Goal: Transaction & Acquisition: Purchase product/service

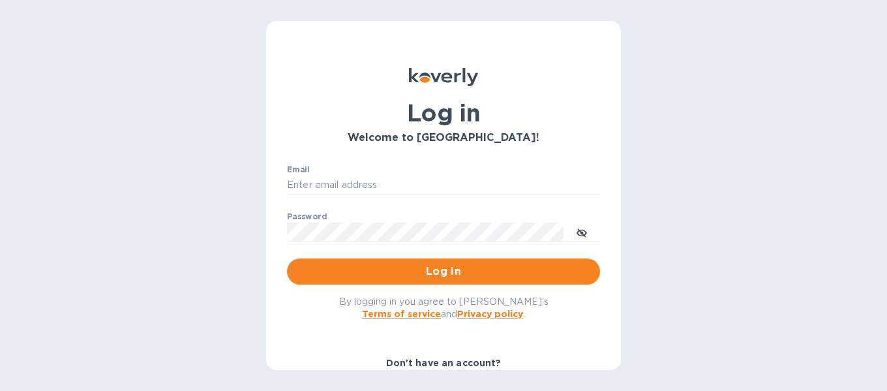
drag, startPoint x: 443, startPoint y: 361, endPoint x: 483, endPoint y: 346, distance: 43.1
click at [443, 361] on b "Don't have an account?" at bounding box center [443, 362] width 115 height 10
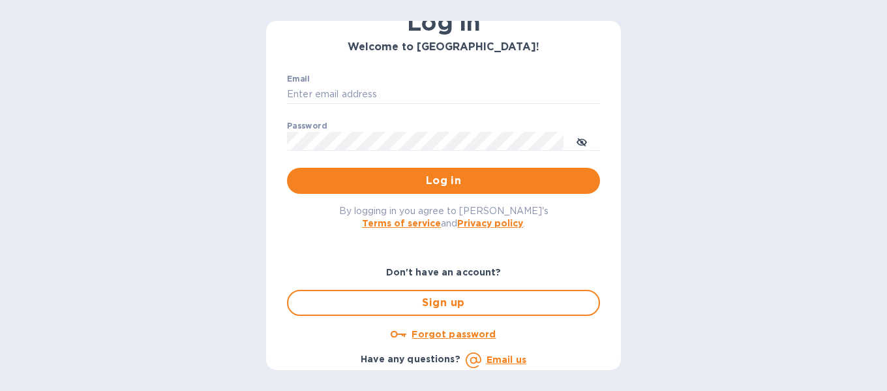
scroll to position [94, 0]
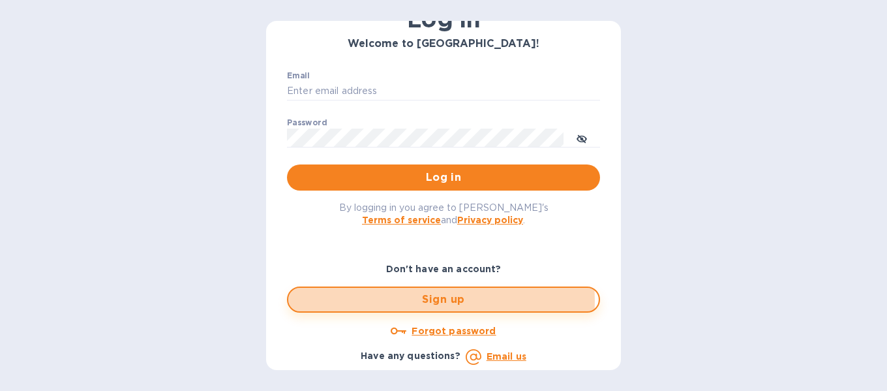
click at [433, 301] on span "Sign up" at bounding box center [443, 299] width 289 height 16
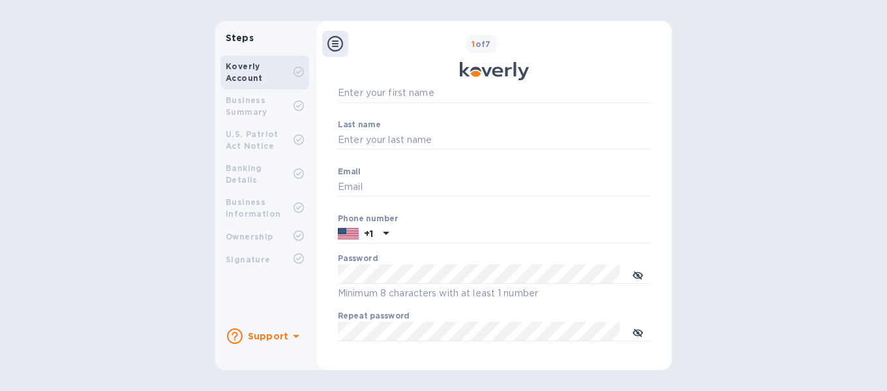
scroll to position [252, 0]
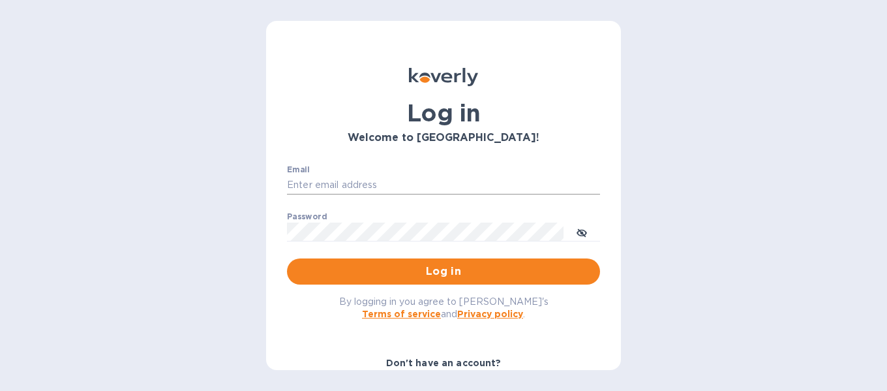
click at [351, 180] on input "Email" at bounding box center [443, 185] width 313 height 20
type input "consultmgm@yahoo.com"
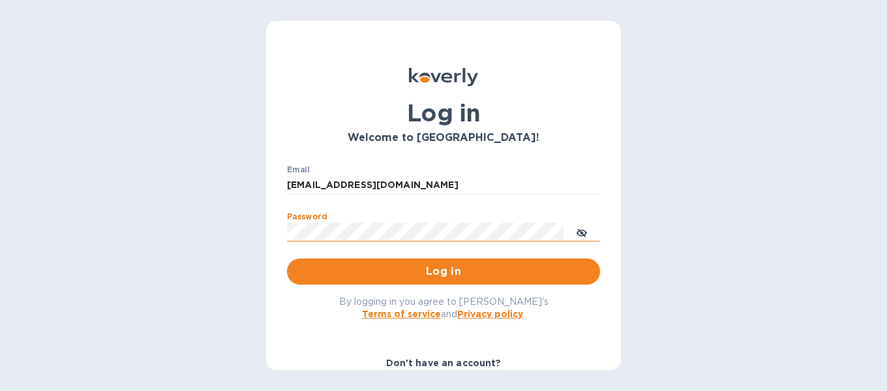
click at [577, 227] on span "toggle password visibility" at bounding box center [581, 231] width 10 height 19
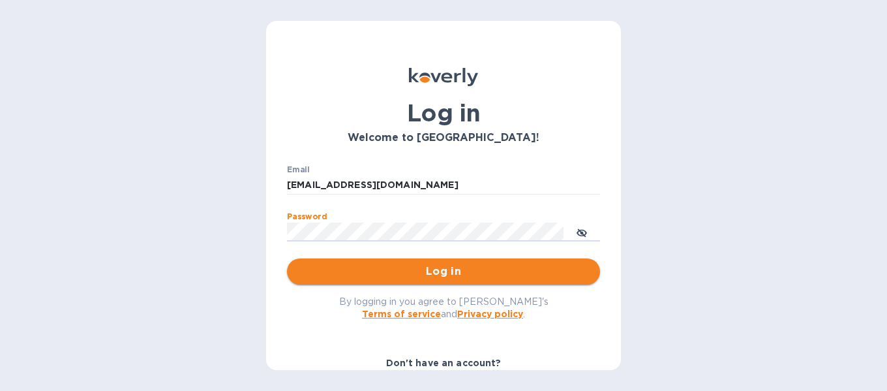
click at [455, 269] on span "Log in" at bounding box center [443, 271] width 292 height 16
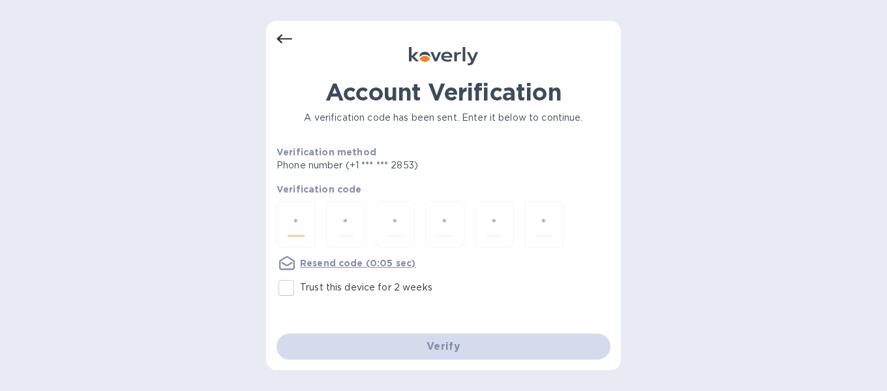
click at [298, 225] on input "number" at bounding box center [296, 224] width 17 height 24
click at [289, 286] on input "Trust this device for 2 weeks" at bounding box center [286, 287] width 27 height 27
checkbox input "true"
drag, startPoint x: 295, startPoint y: 220, endPoint x: 405, endPoint y: 227, distance: 109.7
click at [296, 220] on input "number" at bounding box center [296, 224] width 17 height 24
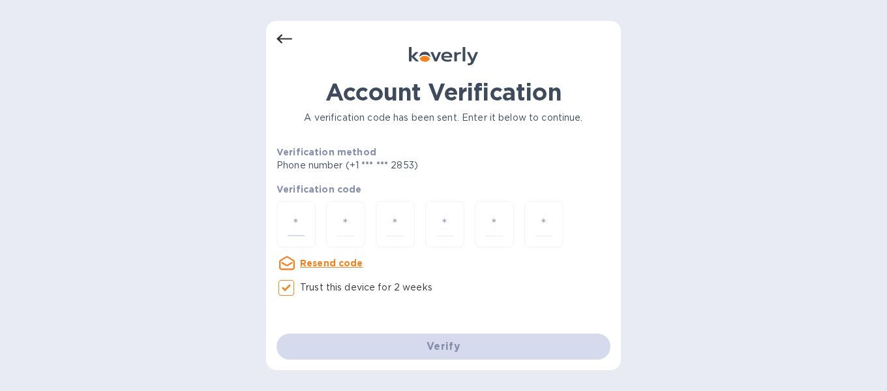
type input "4"
type input "3"
type input "0"
type input "2"
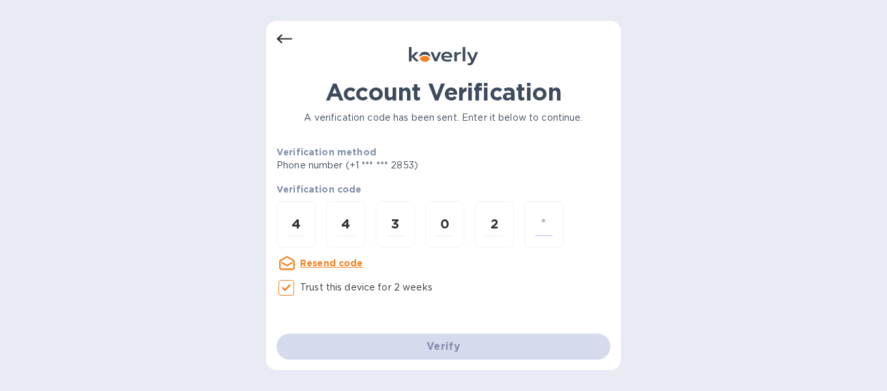
type input "4"
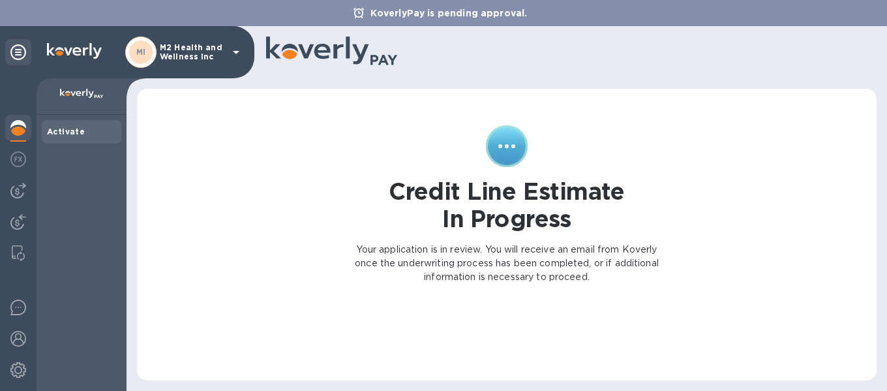
click at [224, 46] on p "M2 Health and Wellness Inc" at bounding box center [192, 52] width 65 height 18
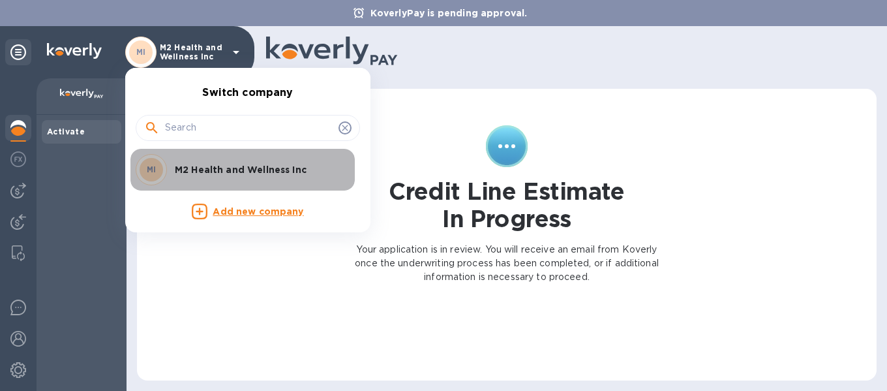
click at [226, 170] on p "M2 Health and Wellness Inc" at bounding box center [257, 169] width 164 height 13
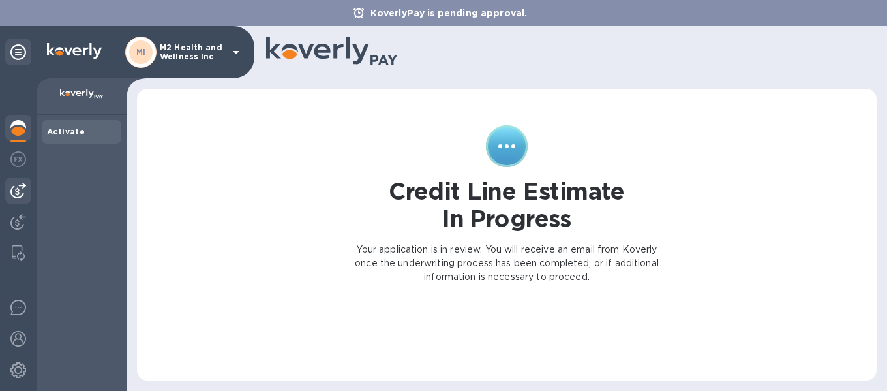
click at [21, 192] on img at bounding box center [18, 191] width 16 height 16
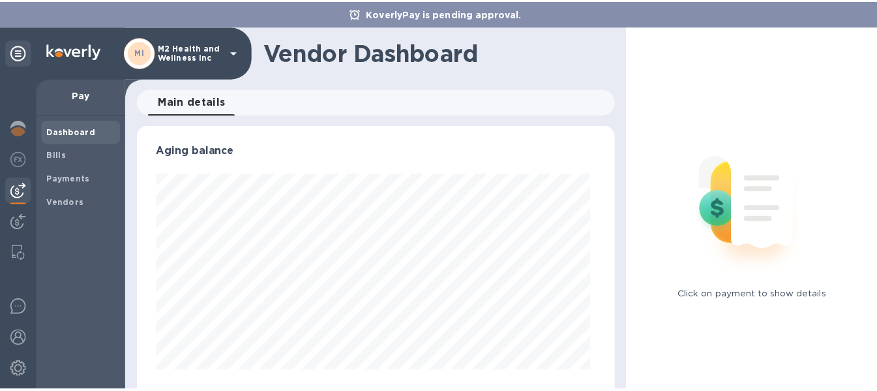
scroll to position [282, 479]
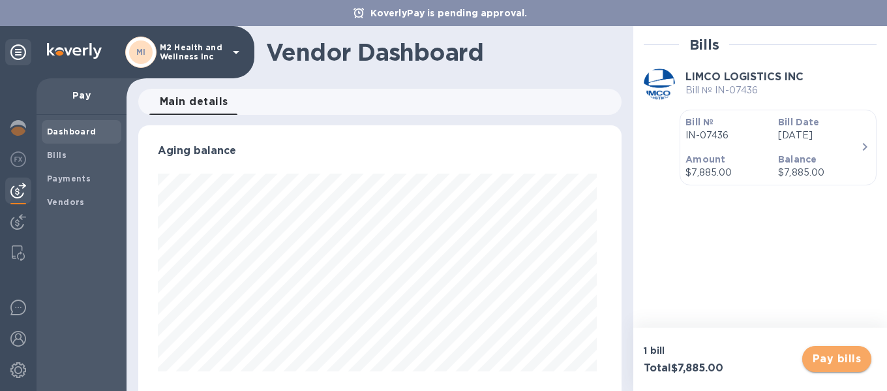
click at [853, 362] on span "Pay bills" at bounding box center [836, 359] width 48 height 16
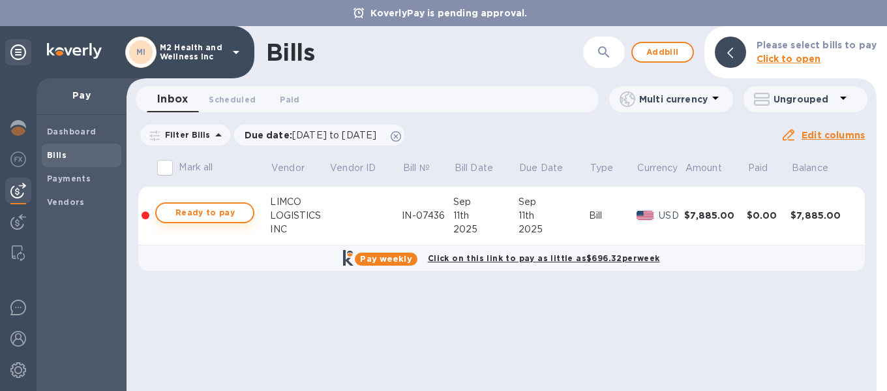
click at [213, 207] on span "Ready to pay" at bounding box center [205, 213] width 76 height 16
checkbox input "true"
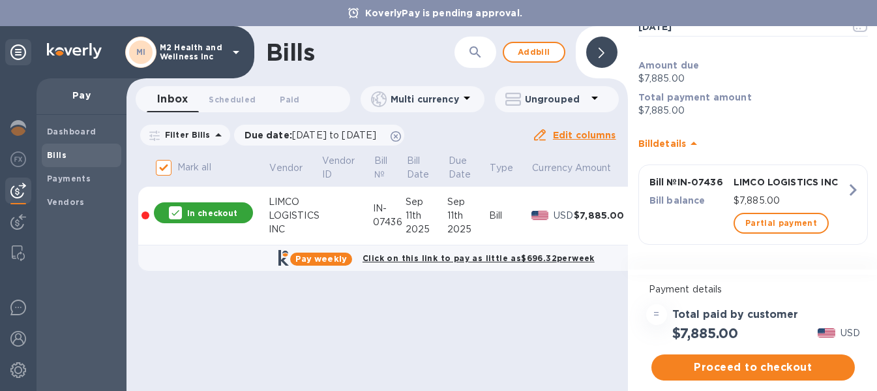
scroll to position [10, 0]
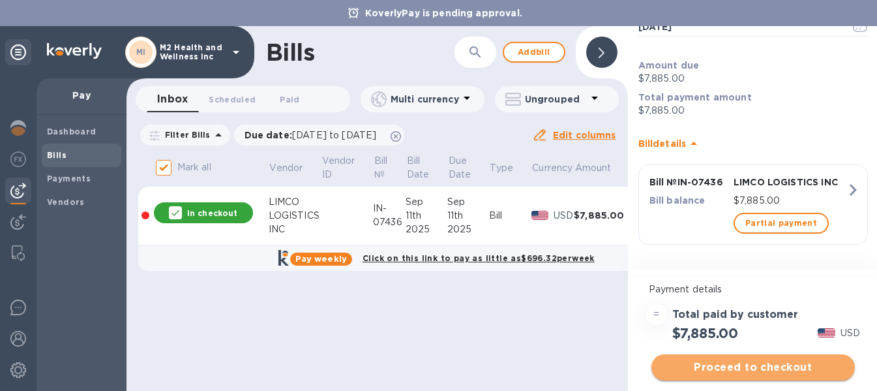
click at [750, 363] on span "Proceed to checkout" at bounding box center [753, 367] width 183 height 16
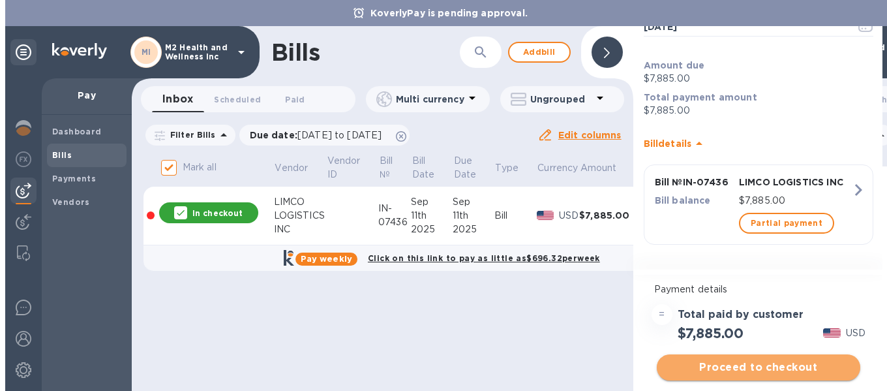
scroll to position [0, 0]
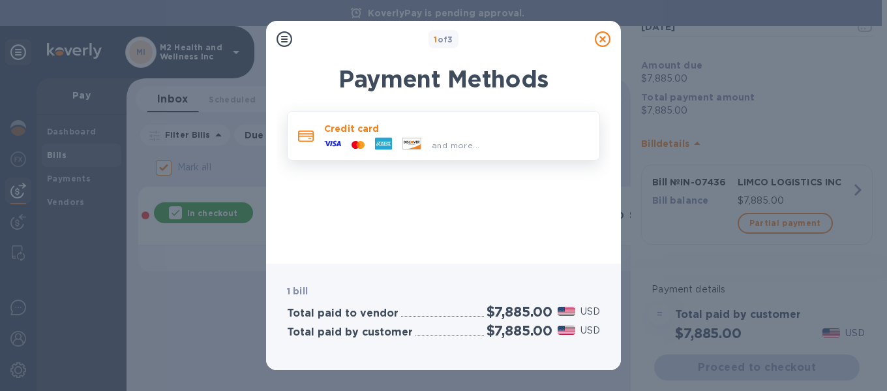
click at [388, 139] on icon at bounding box center [383, 144] width 17 height 12
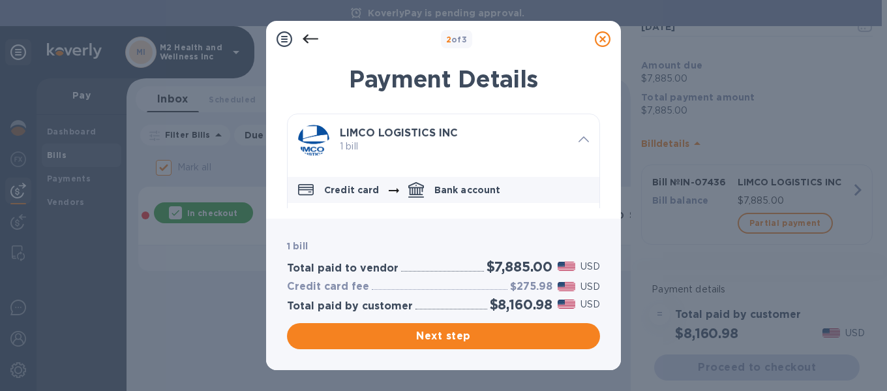
click at [351, 189] on p "Credit card" at bounding box center [351, 189] width 55 height 13
click at [578, 140] on icon at bounding box center [583, 139] width 10 height 6
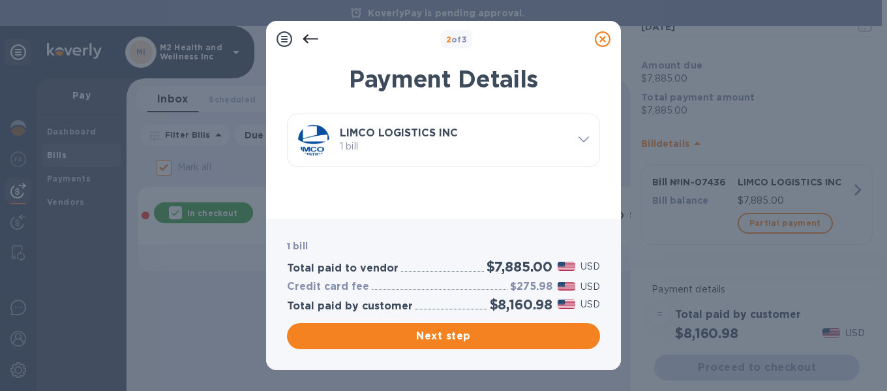
click at [516, 136] on h3 "LIMCO LOGISTICS INC" at bounding box center [454, 133] width 228 height 12
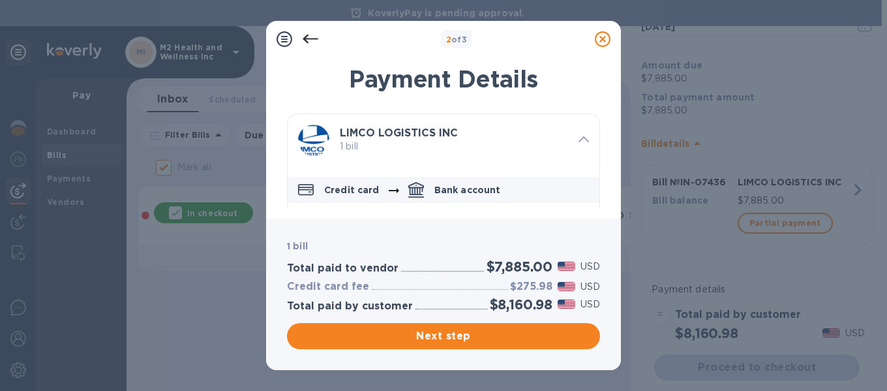
click at [302, 42] on div at bounding box center [310, 39] width 26 height 26
click at [305, 38] on icon at bounding box center [311, 39] width 16 height 9
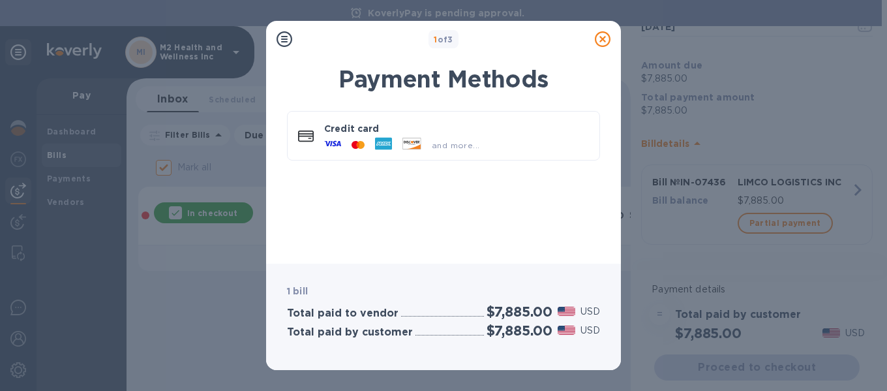
click at [599, 40] on icon at bounding box center [603, 39] width 16 height 16
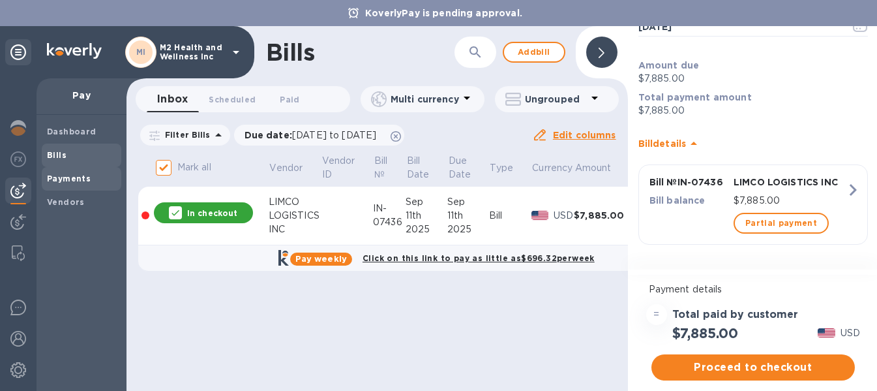
click at [66, 173] on b "Payments" at bounding box center [69, 178] width 44 height 10
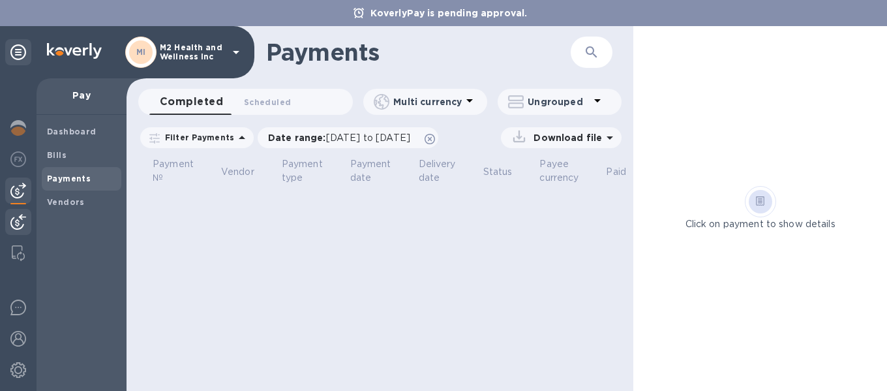
click at [16, 225] on img at bounding box center [18, 222] width 16 height 16
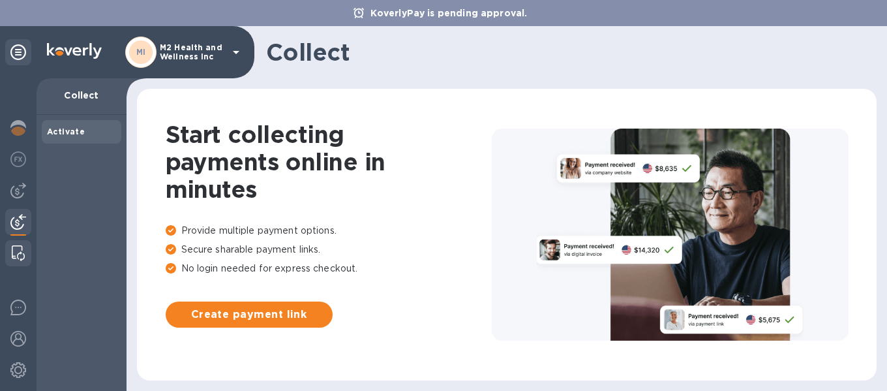
click at [14, 256] on img at bounding box center [18, 253] width 13 height 16
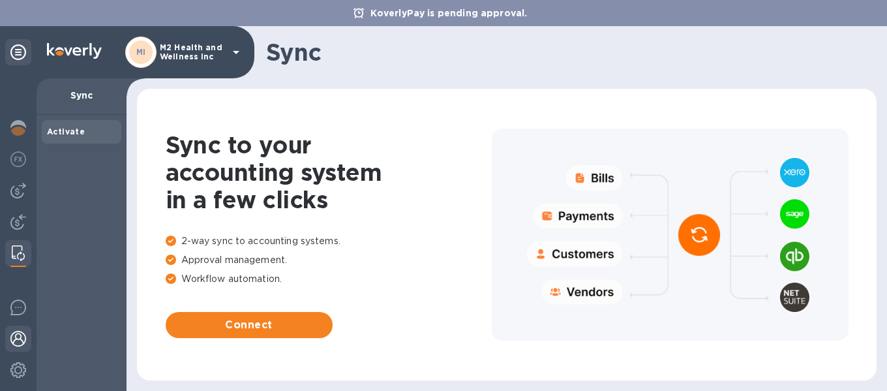
click at [18, 338] on img at bounding box center [18, 339] width 16 height 16
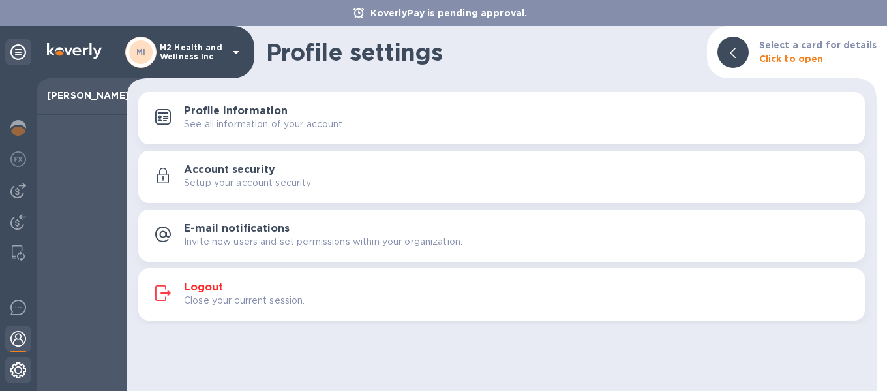
click at [15, 362] on img at bounding box center [18, 370] width 16 height 16
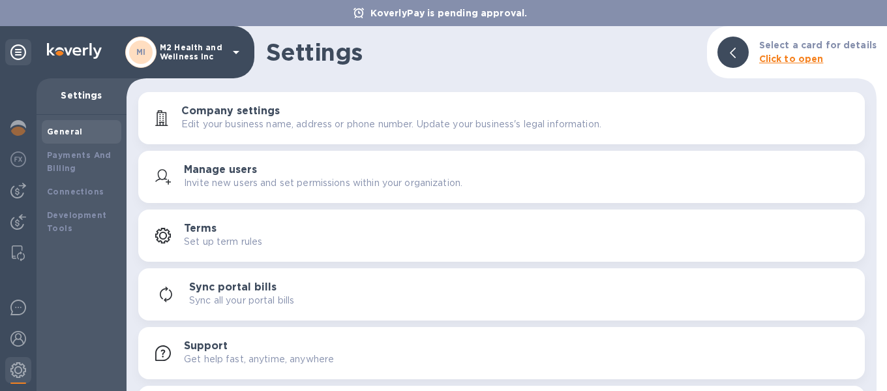
scroll to position [50, 0]
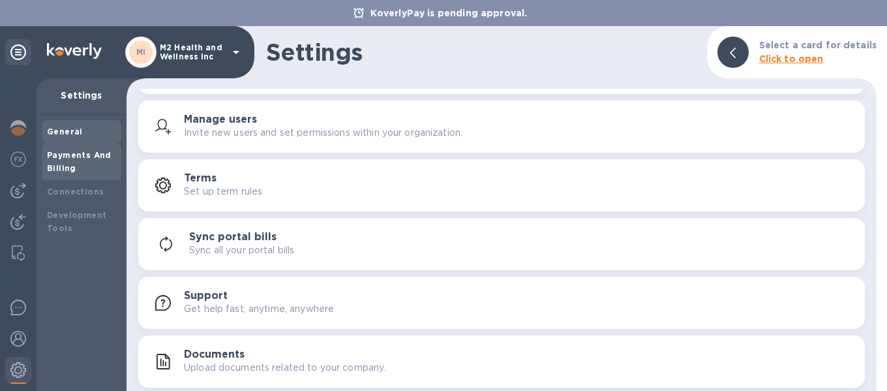
click at [80, 155] on b "Payments And Billing" at bounding box center [79, 161] width 65 height 23
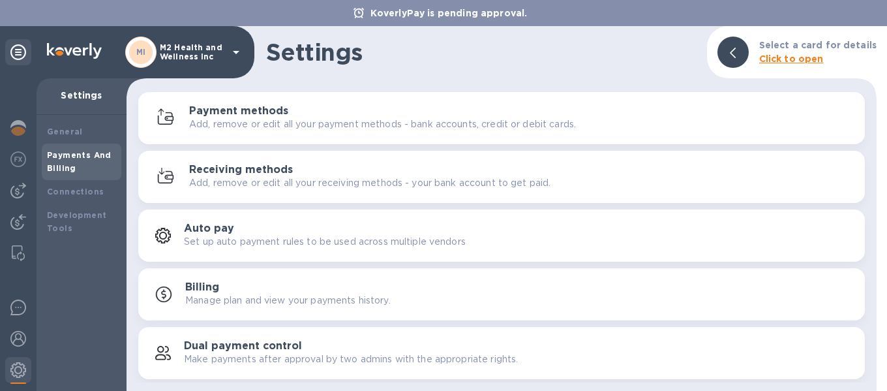
click at [294, 114] on div "Payment methods Add, remove or edit all your payment methods - bank accounts, c…" at bounding box center [521, 118] width 665 height 26
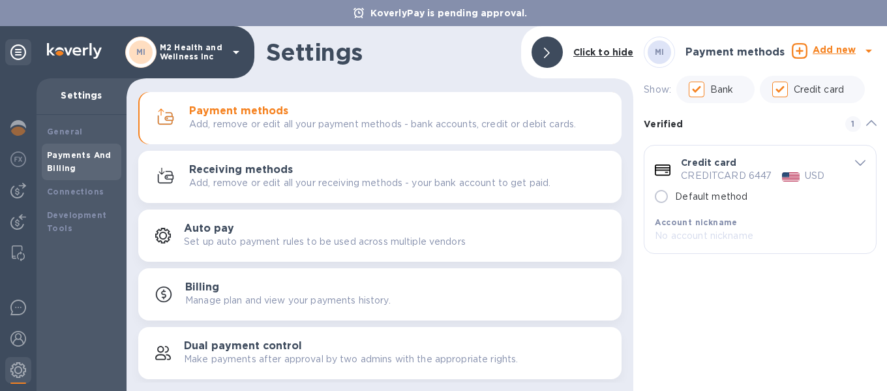
click at [829, 53] on b "Add new" at bounding box center [833, 49] width 43 height 10
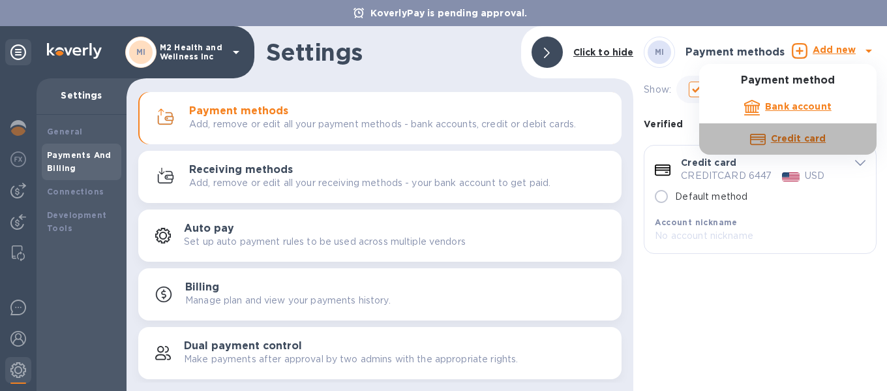
click at [793, 138] on b "Credit card" at bounding box center [798, 138] width 55 height 10
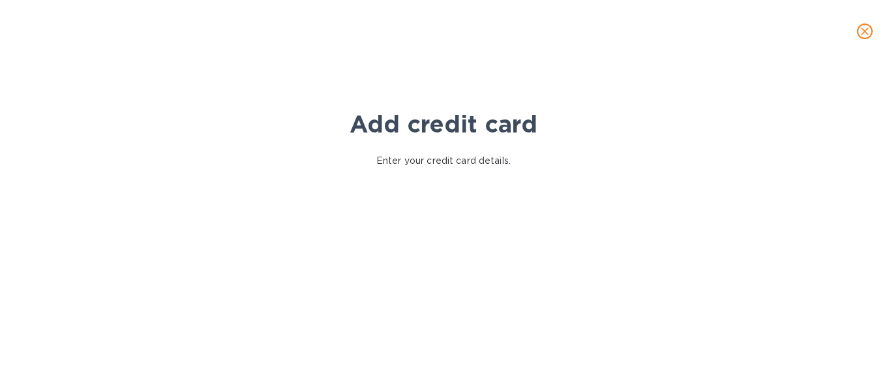
click at [181, 158] on div "Enter your credit card details." at bounding box center [443, 160] width 606 height 29
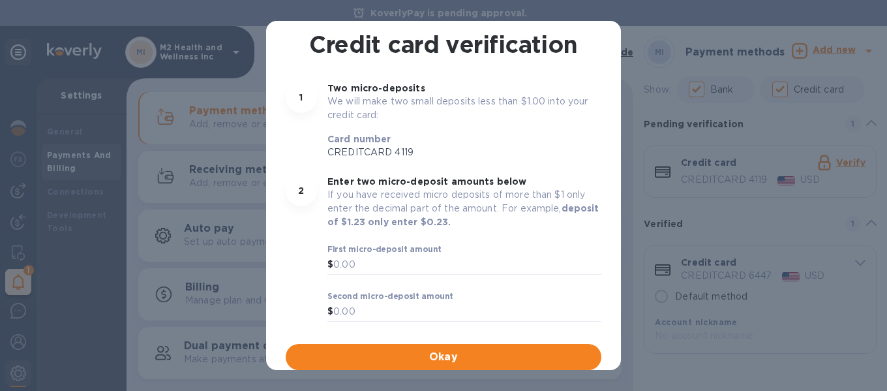
scroll to position [76, 0]
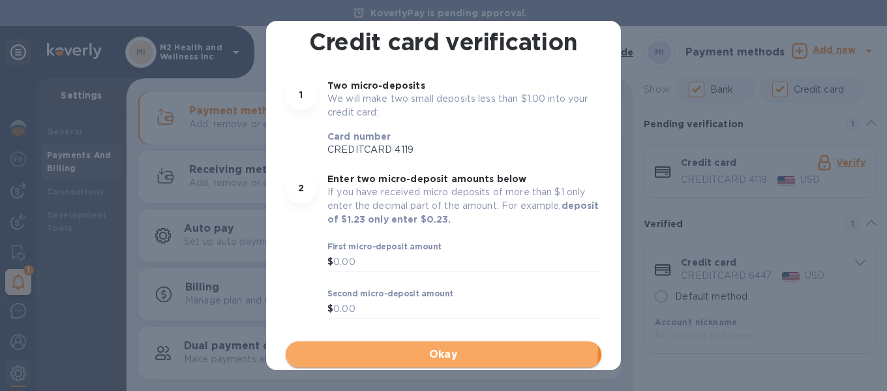
click at [441, 349] on span "Okay" at bounding box center [443, 354] width 295 height 16
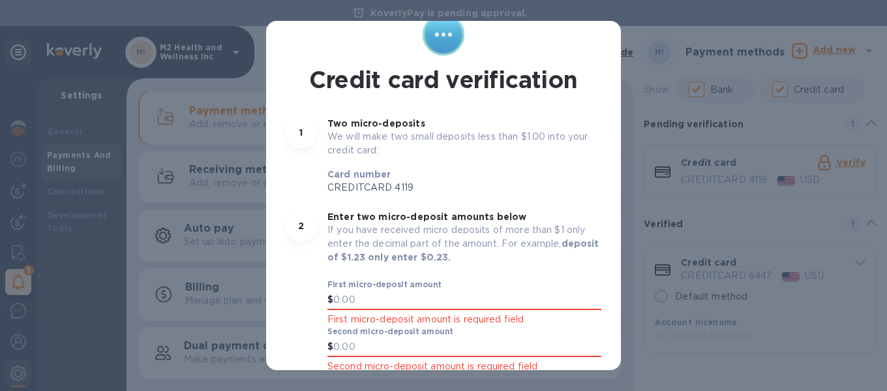
scroll to position [0, 0]
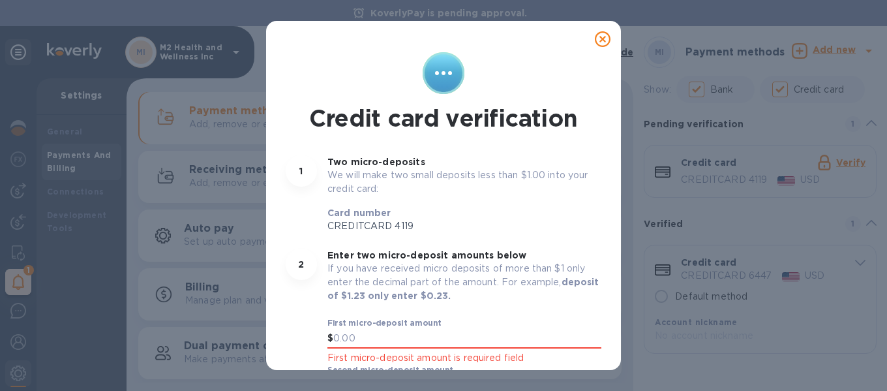
click at [596, 38] on icon at bounding box center [603, 39] width 16 height 16
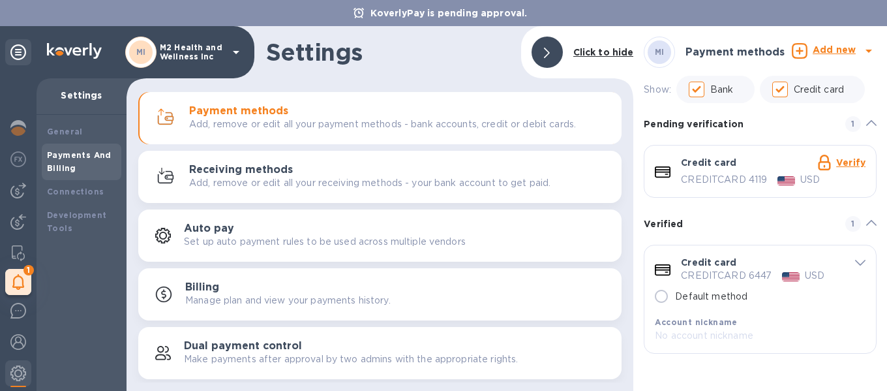
click at [851, 162] on link "Verify" at bounding box center [850, 162] width 29 height 10
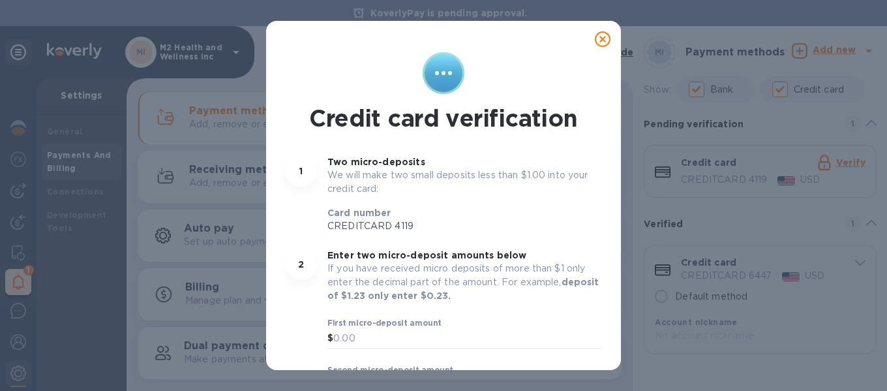
click at [599, 37] on icon at bounding box center [603, 39] width 16 height 16
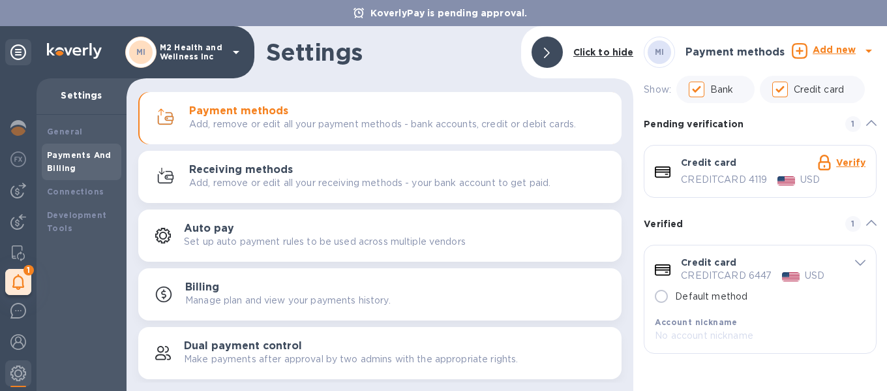
click at [873, 220] on icon "default-method" at bounding box center [871, 223] width 10 height 6
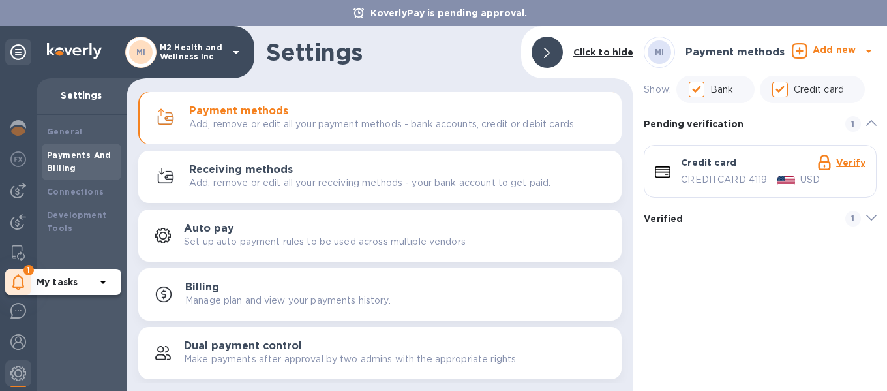
click at [55, 284] on b "My tasks" at bounding box center [57, 281] width 41 height 10
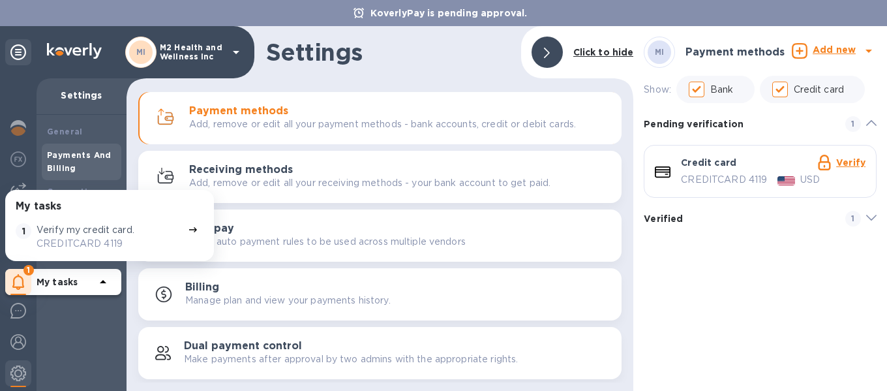
click at [62, 237] on p "CREDITCARD 4119" at bounding box center [110, 244] width 146 height 14
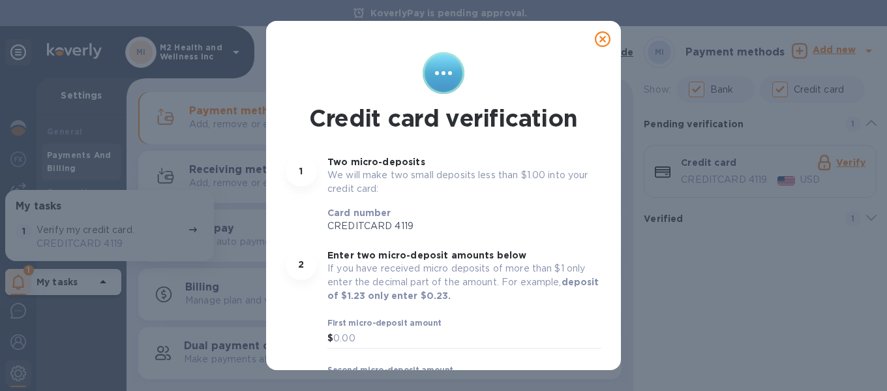
click at [599, 33] on icon at bounding box center [603, 39] width 16 height 16
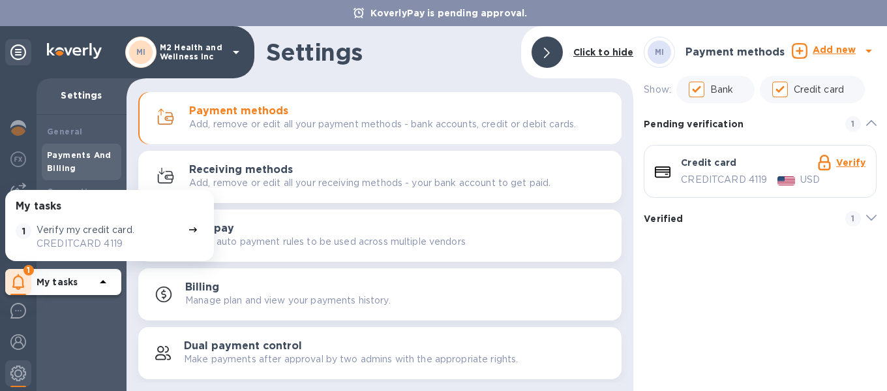
click at [857, 213] on span "1" at bounding box center [853, 219] width 16 height 16
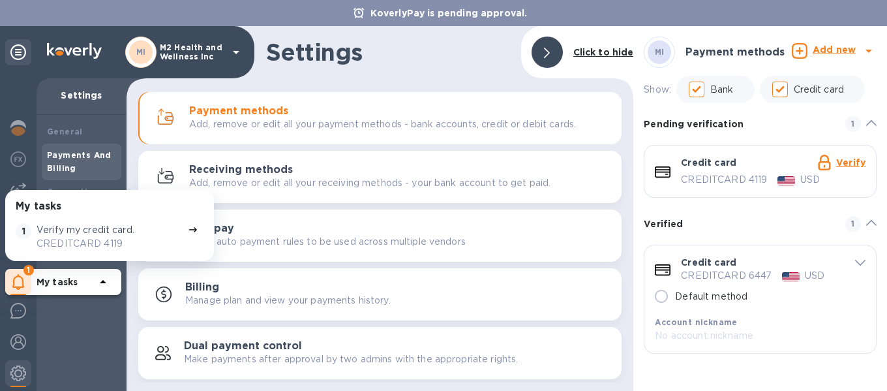
click at [690, 226] on div "Verified 1" at bounding box center [759, 224] width 233 height 16
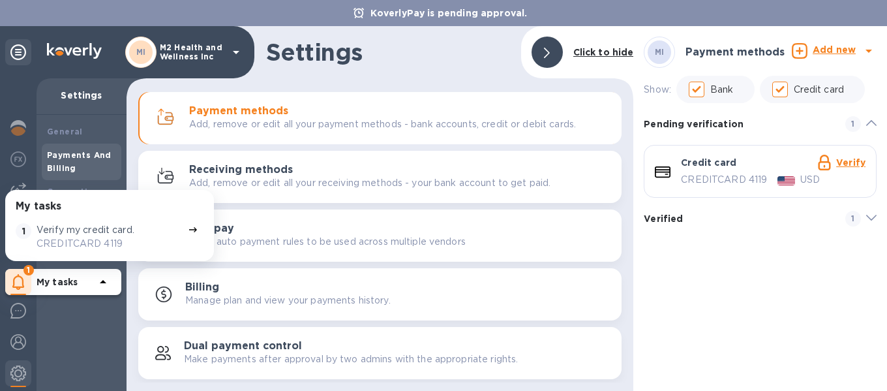
click at [697, 173] on p "CREDITCARD 4119" at bounding box center [724, 180] width 86 height 14
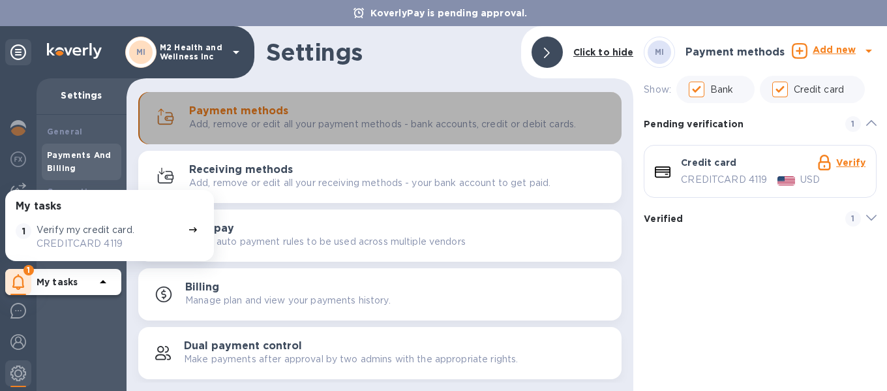
click at [286, 105] on div "Payment methods Add, remove or edit all your payment methods - bank accounts, c…" at bounding box center [400, 118] width 422 height 26
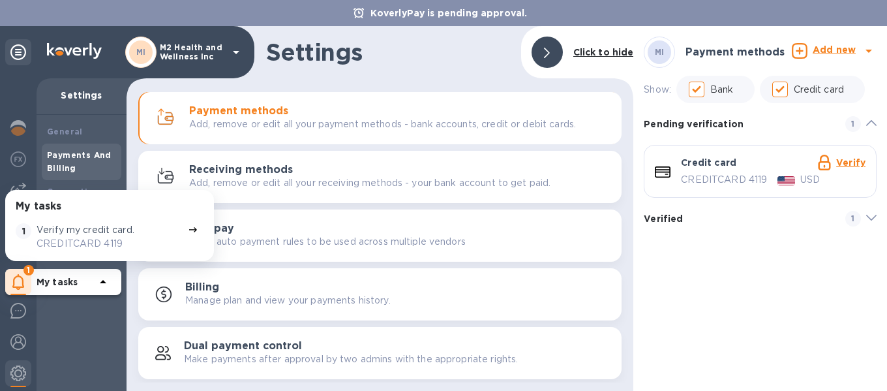
click at [41, 281] on b "My tasks" at bounding box center [57, 281] width 41 height 10
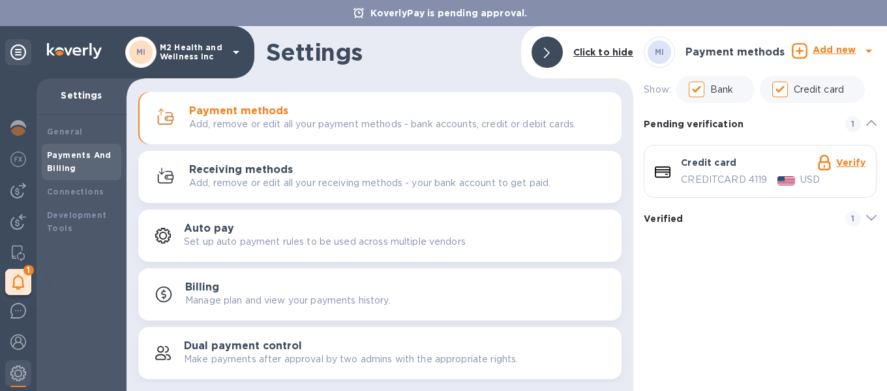
click at [233, 117] on p "Add, remove or edit all your payment methods - bank accounts, credit or debit c…" at bounding box center [382, 124] width 387 height 14
click at [658, 52] on b "MI" at bounding box center [660, 52] width 10 height 10
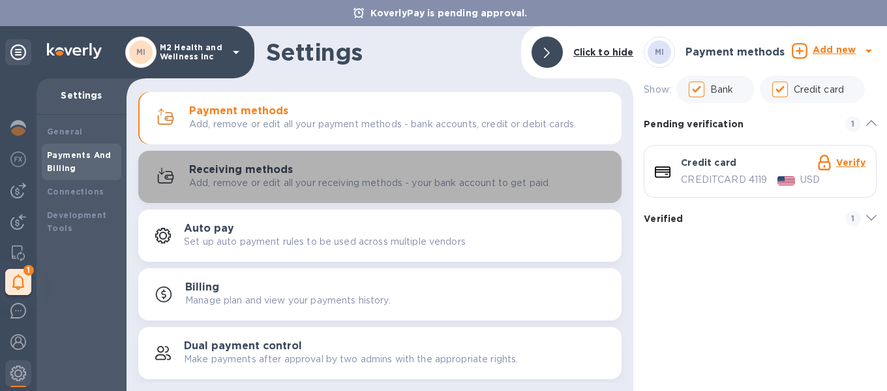
click at [224, 179] on p "Add, remove or edit all your receiving methods - your bank account to get paid." at bounding box center [369, 183] width 361 height 14
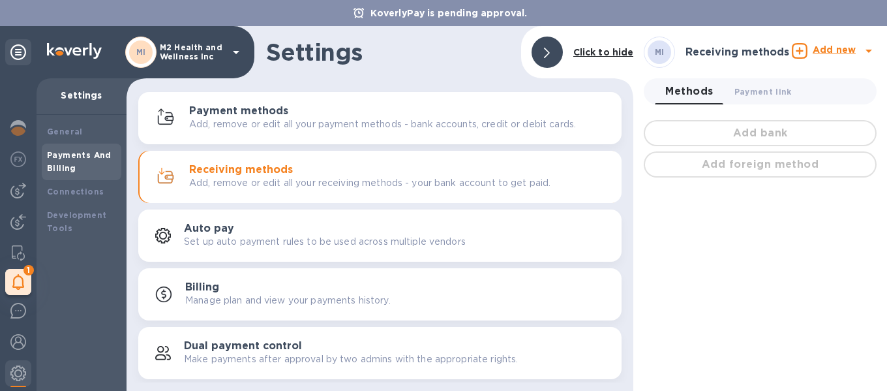
click at [229, 227] on h3 "Auto pay" at bounding box center [209, 228] width 50 height 12
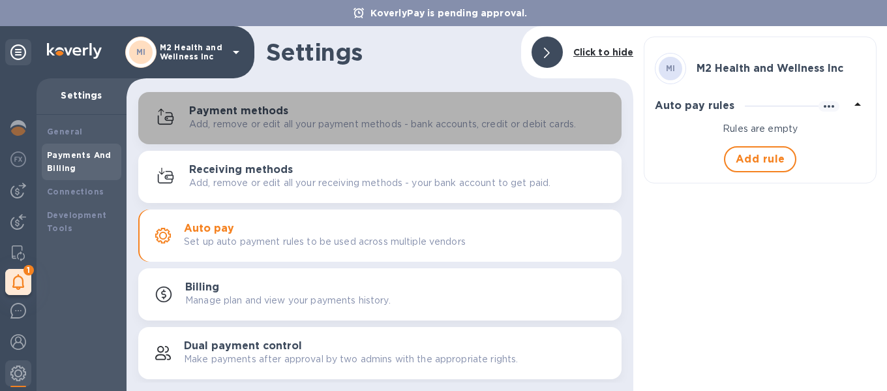
click at [221, 120] on p "Add, remove or edit all your payment methods - bank accounts, credit or debit c…" at bounding box center [382, 124] width 387 height 14
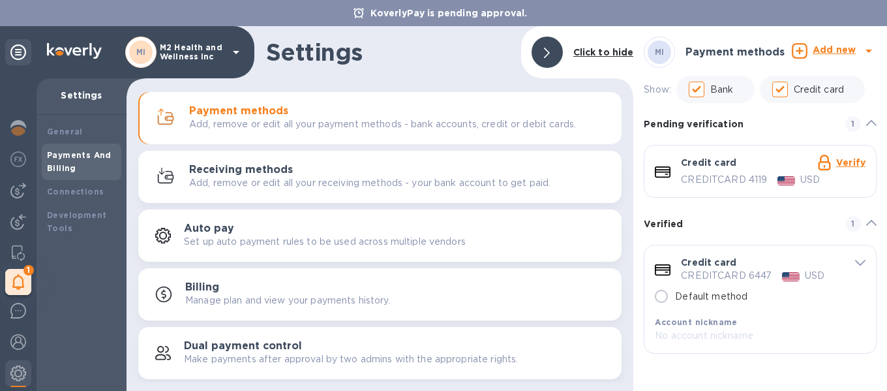
click at [825, 162] on icon "default-method" at bounding box center [824, 163] width 12 height 16
click at [854, 163] on link "Verify" at bounding box center [850, 162] width 29 height 10
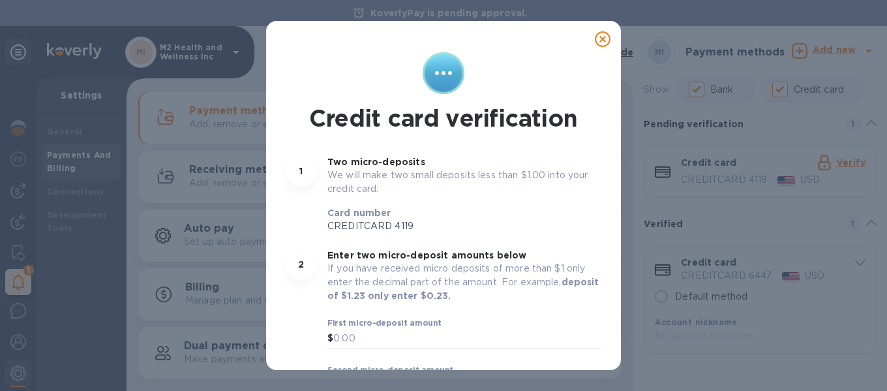
click at [596, 34] on icon at bounding box center [603, 39] width 16 height 16
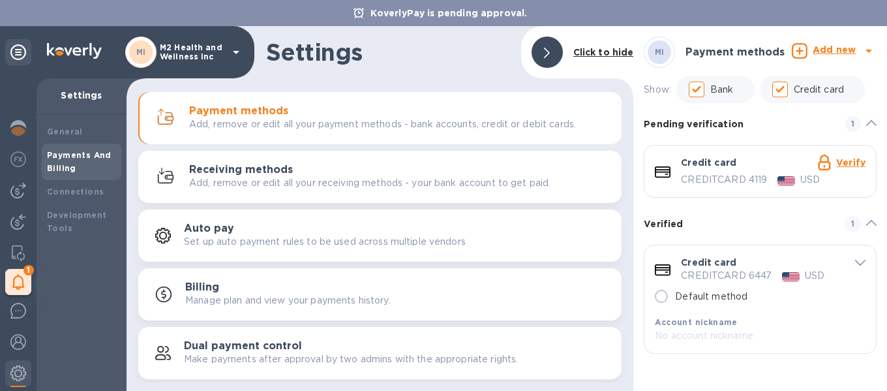
click at [728, 172] on div "Credit card" at bounding box center [708, 164] width 55 height 17
click at [800, 183] on p "USD" at bounding box center [810, 180] width 20 height 14
click at [847, 160] on link "Verify" at bounding box center [850, 162] width 29 height 10
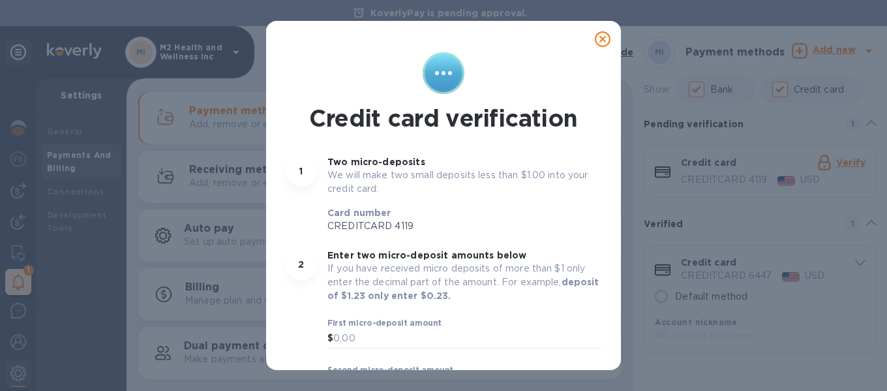
click at [602, 37] on icon at bounding box center [603, 39] width 16 height 16
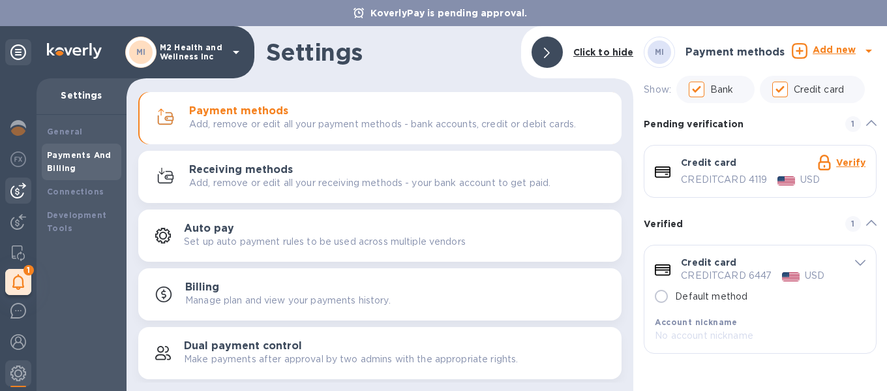
click at [25, 188] on img at bounding box center [18, 191] width 16 height 16
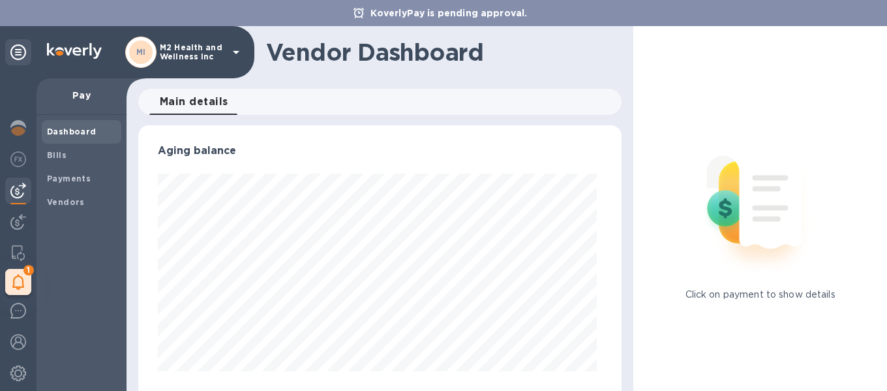
scroll to position [282, 479]
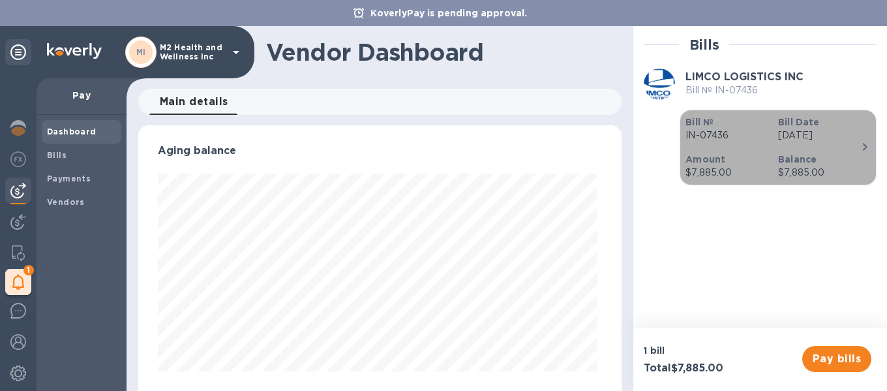
click at [797, 158] on b "Balance" at bounding box center [797, 159] width 38 height 10
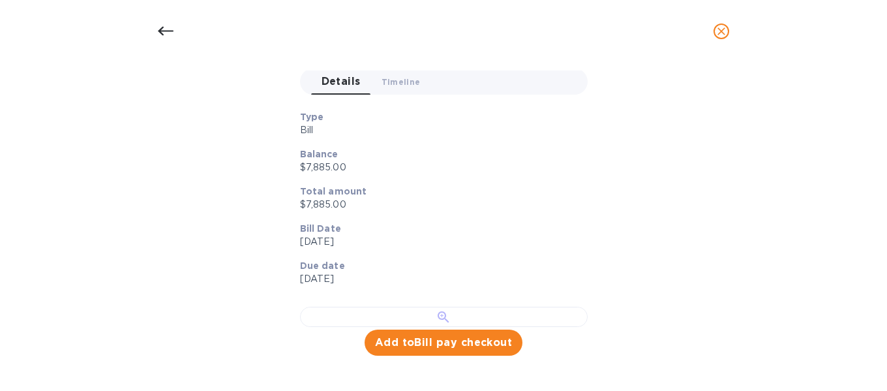
scroll to position [490, 0]
click at [443, 336] on span "Add to Bill pay checkout" at bounding box center [444, 342] width 138 height 16
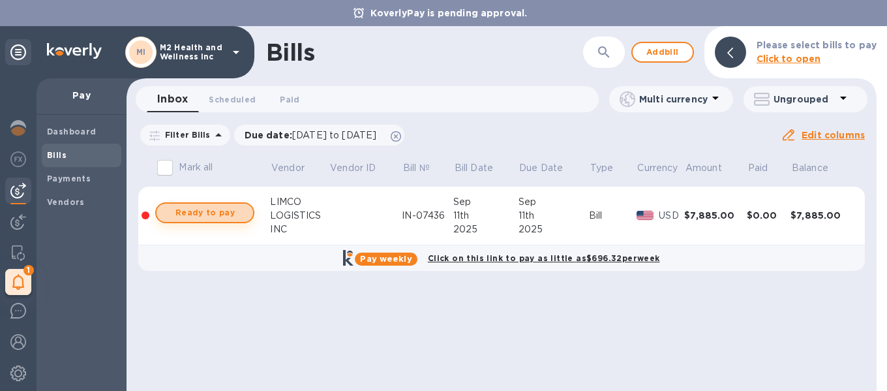
click at [197, 214] on span "Ready to pay" at bounding box center [205, 213] width 76 height 16
checkbox input "true"
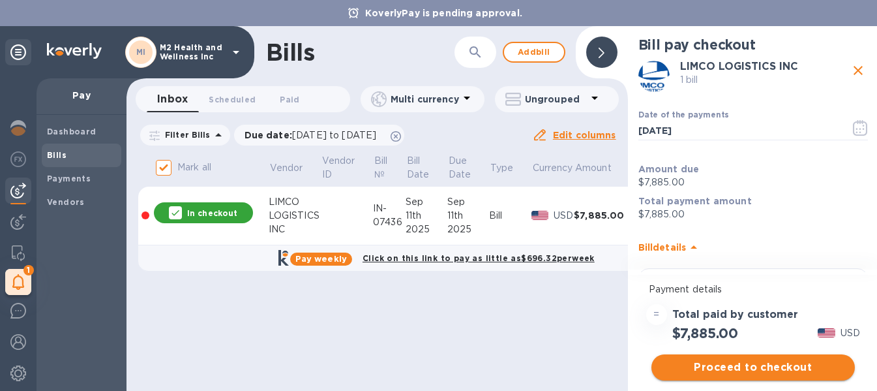
click at [754, 365] on span "Proceed to checkout" at bounding box center [753, 367] width 183 height 16
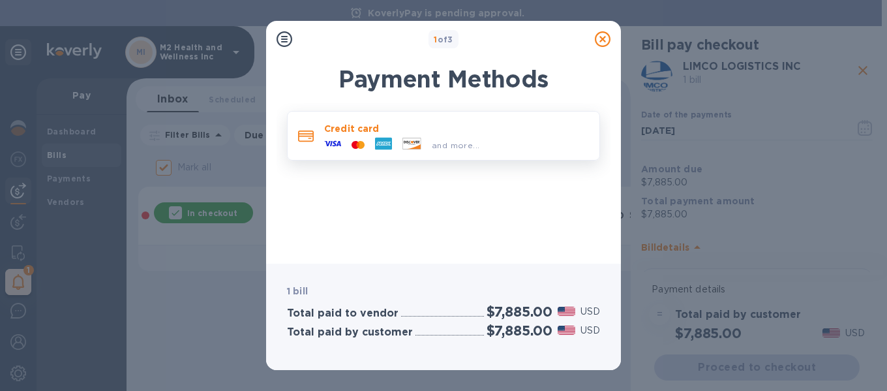
click at [355, 145] on icon at bounding box center [354, 145] width 7 height 8
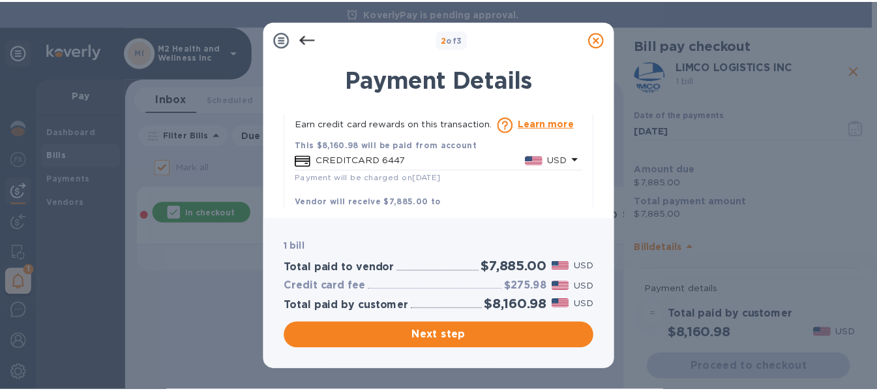
scroll to position [140, 0]
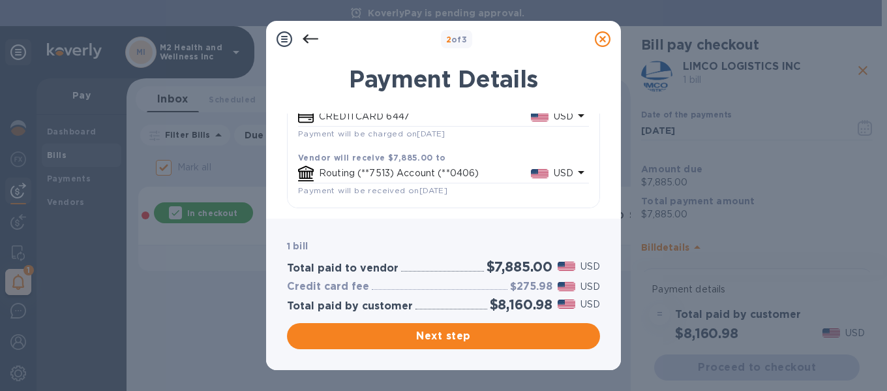
click at [604, 41] on icon at bounding box center [603, 39] width 16 height 16
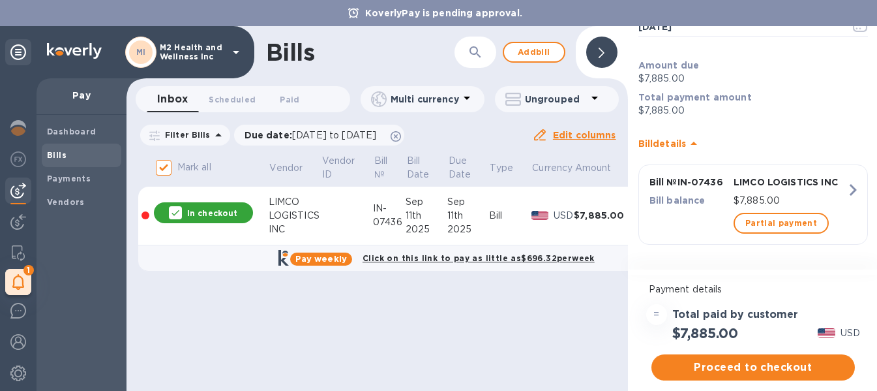
scroll to position [10, 0]
click at [841, 179] on icon "button" at bounding box center [852, 189] width 23 height 23
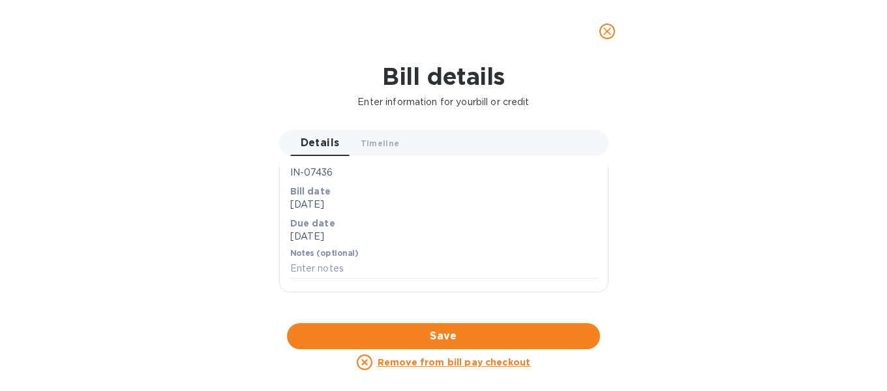
scroll to position [639, 0]
click at [555, 313] on div at bounding box center [443, 323] width 329 height 20
click at [603, 33] on icon "close" at bounding box center [606, 31] width 13 height 13
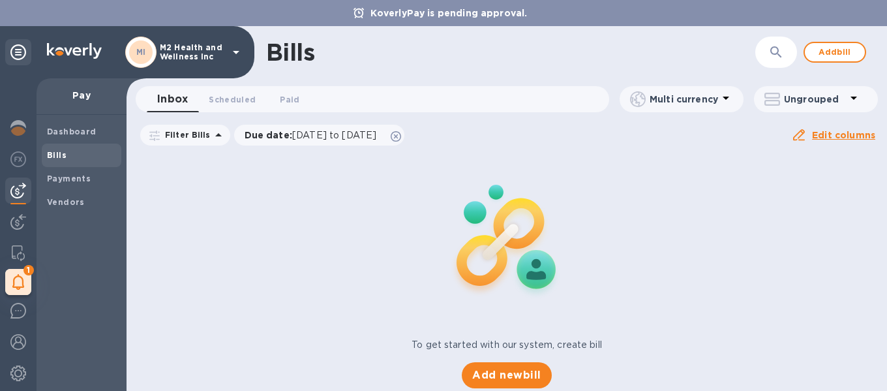
click at [52, 157] on b "Bills" at bounding box center [57, 155] width 20 height 10
click at [294, 102] on span "Paid 0" at bounding box center [290, 100] width 20 height 14
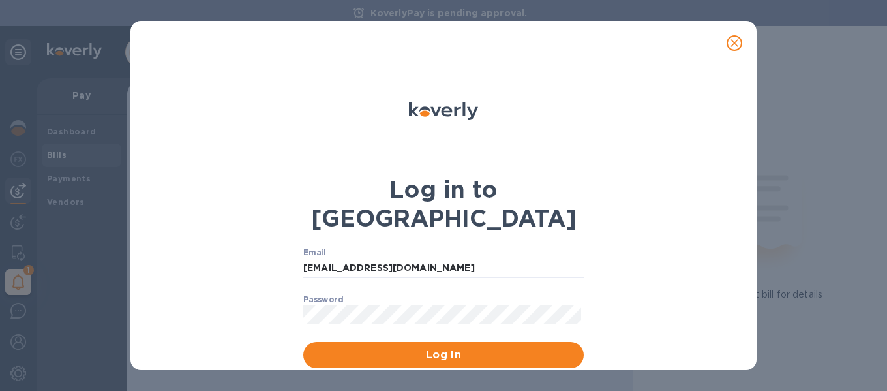
scroll to position [28, 0]
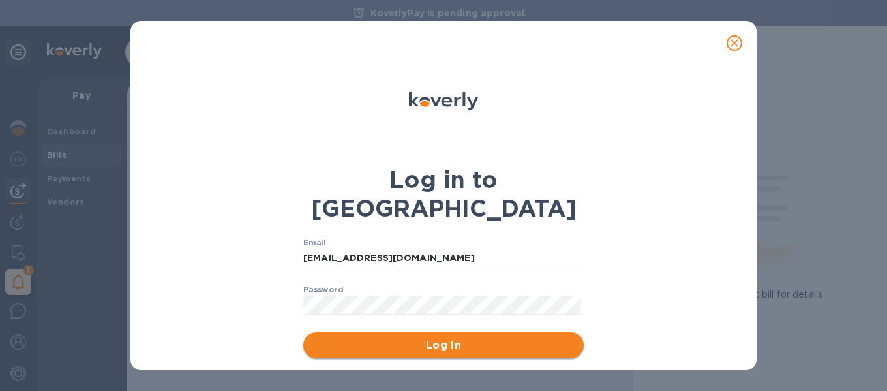
click at [427, 337] on span "Log In" at bounding box center [443, 345] width 259 height 16
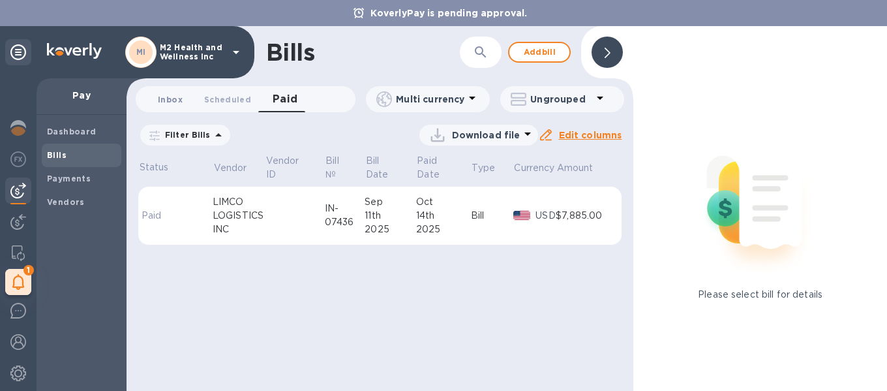
click at [181, 100] on span "Inbox 0" at bounding box center [170, 100] width 25 height 14
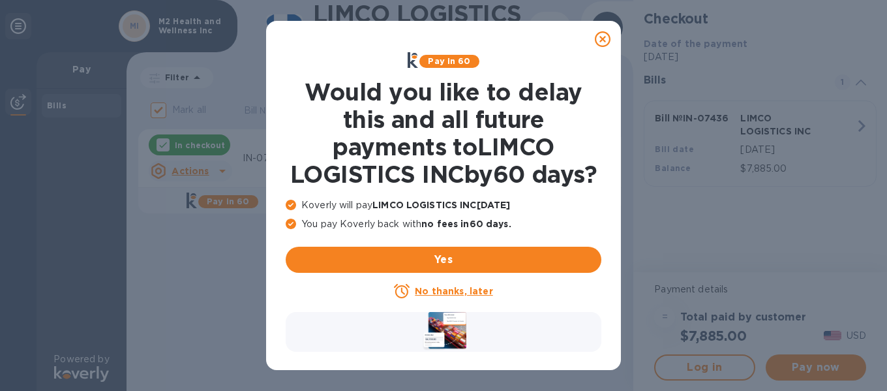
click at [447, 296] on u "No thanks, later" at bounding box center [454, 291] width 78 height 10
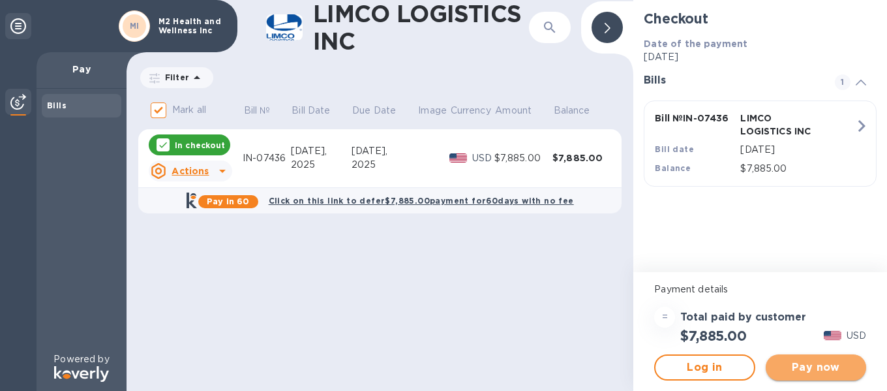
click at [818, 366] on span "Pay now" at bounding box center [816, 367] width 80 height 16
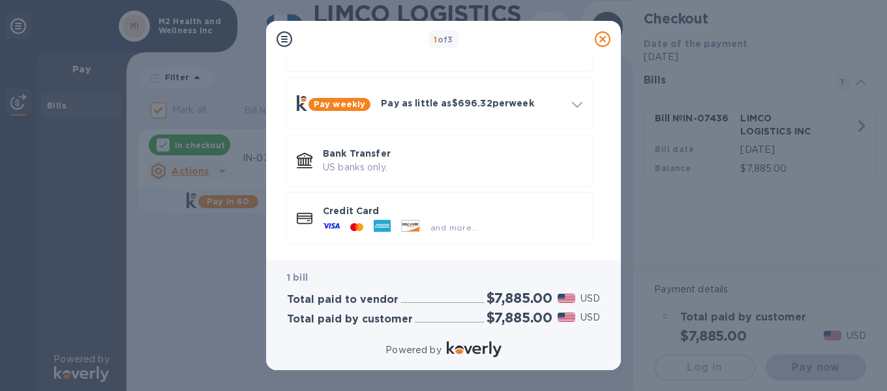
scroll to position [98, 0]
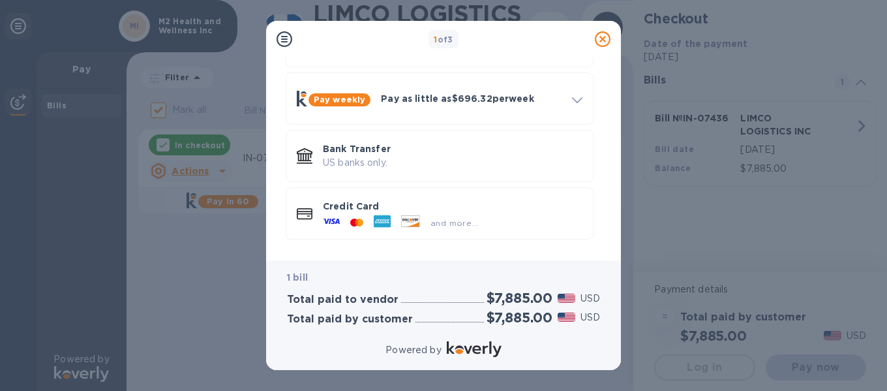
click at [391, 214] on div at bounding box center [381, 223] width 27 height 20
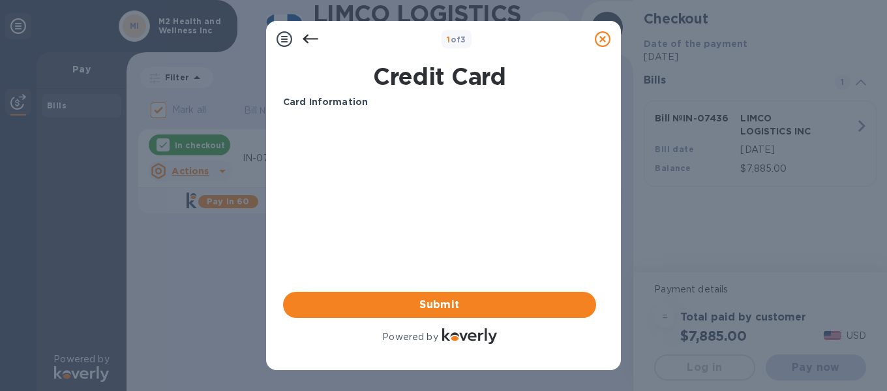
scroll to position [0, 0]
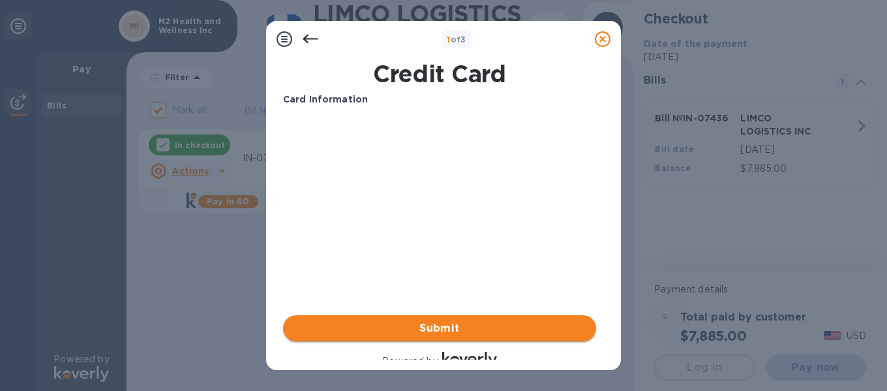
click at [522, 335] on button "Submit" at bounding box center [439, 328] width 313 height 26
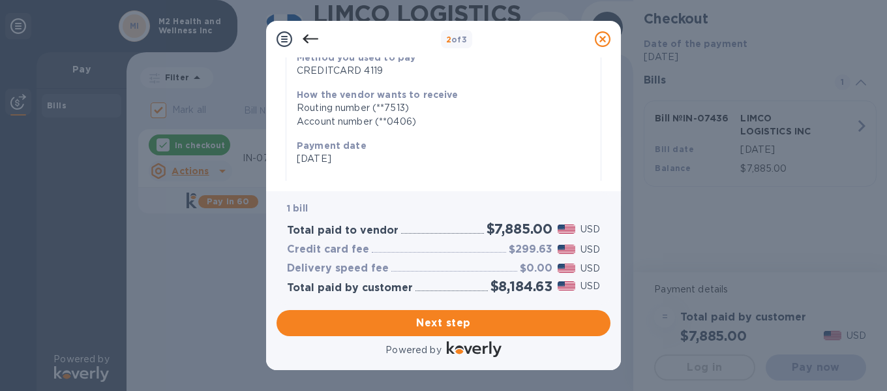
scroll to position [130, 0]
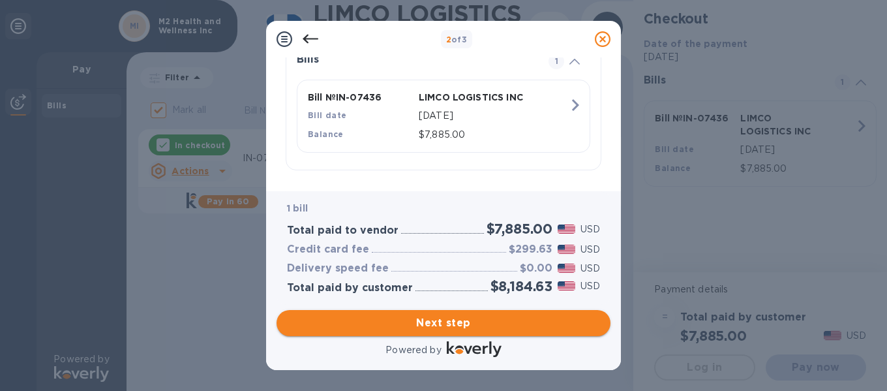
click at [440, 326] on span "Next step" at bounding box center [443, 323] width 313 height 16
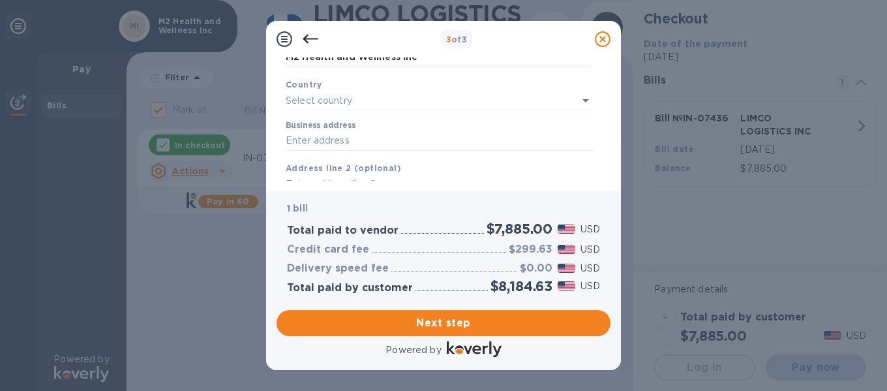
scroll to position [0, 0]
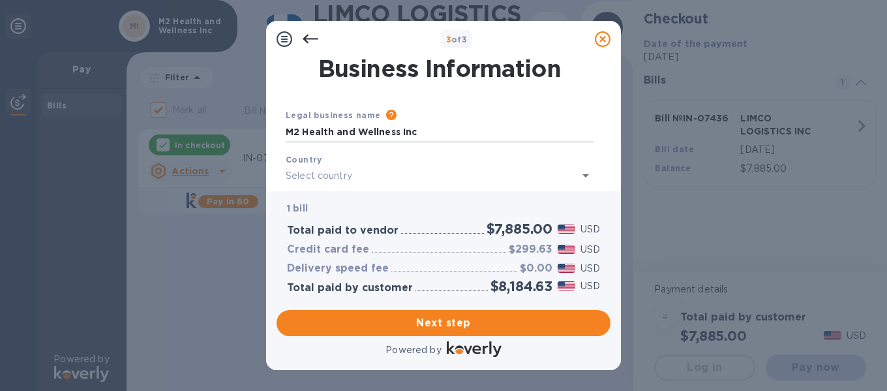
click at [425, 128] on input "M2 Health and Wellness Inc" at bounding box center [440, 133] width 308 height 20
drag, startPoint x: 334, startPoint y: 134, endPoint x: 248, endPoint y: 136, distance: 86.1
click at [248, 136] on div "3 of 3 Business Information Legal business name Please provide the legal name t…" at bounding box center [443, 195] width 887 height 391
type input "Nunya Holdings, LLC"
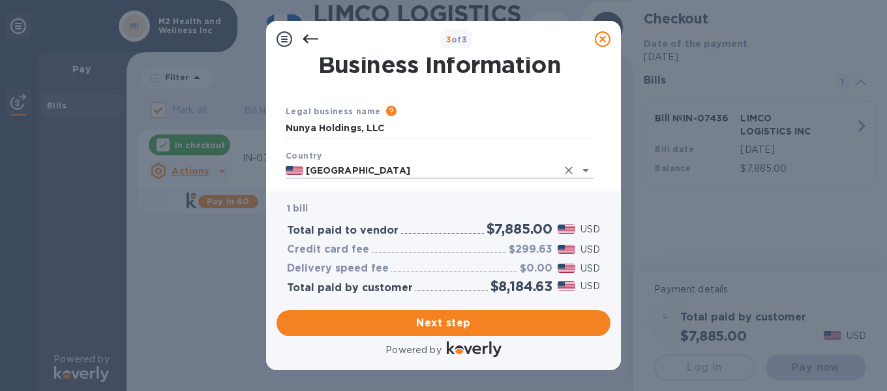
type input "United States"
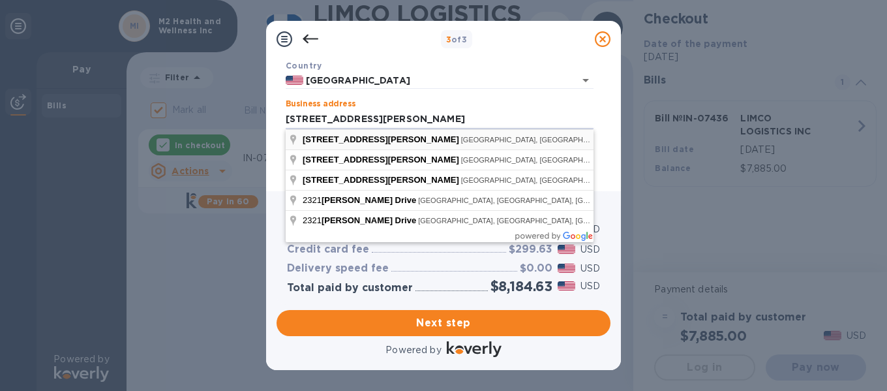
type input "2321 Merritt Drive"
type input "Northfield"
type input "NJ"
type input "08225"
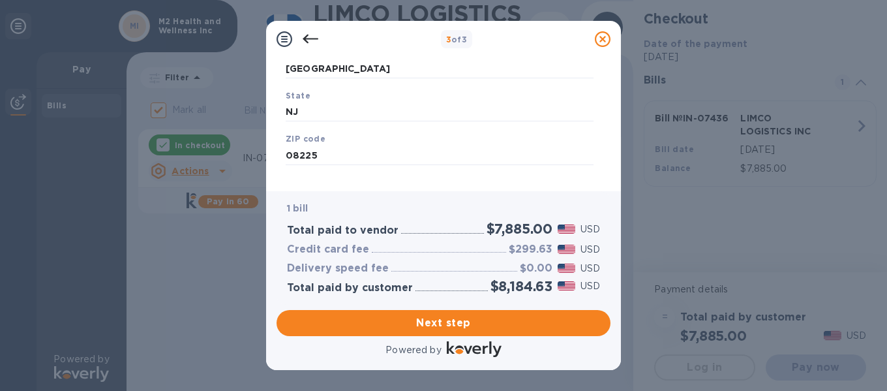
scroll to position [247, 0]
click at [442, 318] on span "Next step" at bounding box center [443, 323] width 313 height 16
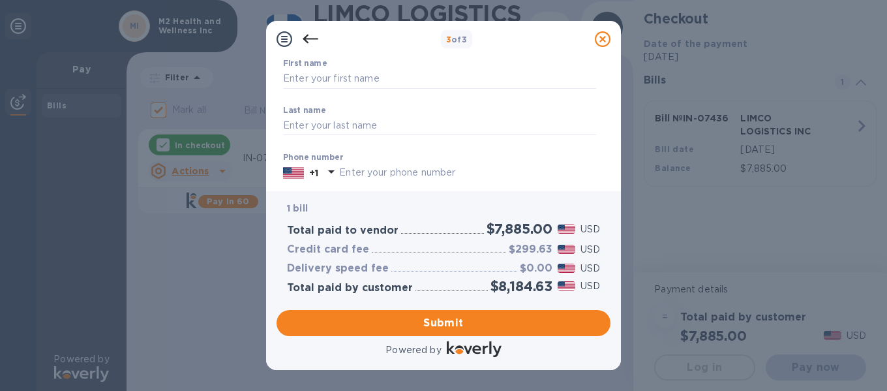
scroll to position [30, 0]
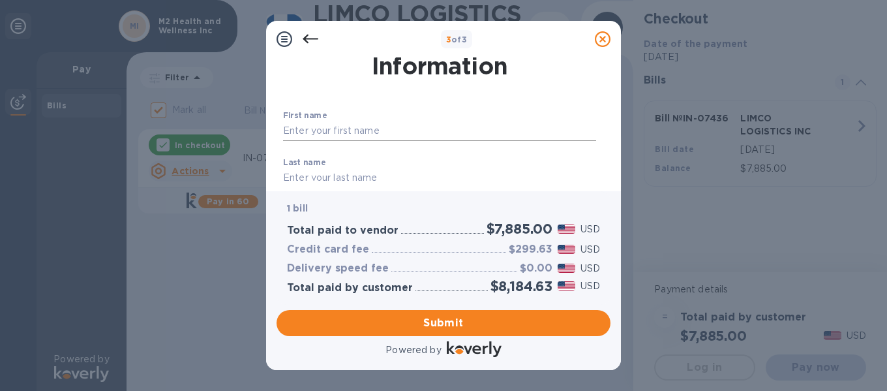
click at [359, 130] on input "text" at bounding box center [439, 131] width 313 height 20
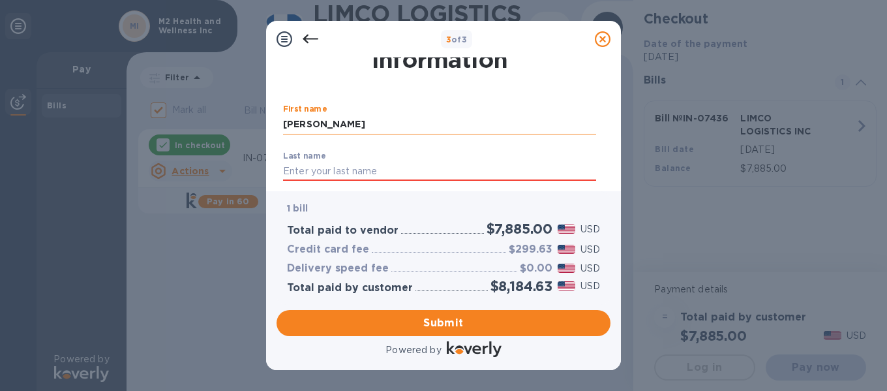
type input "Robert"
type input "Fodera"
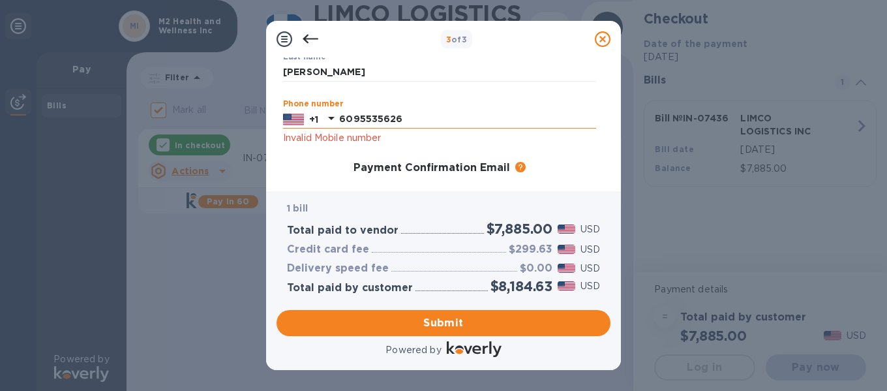
type input "6095535626"
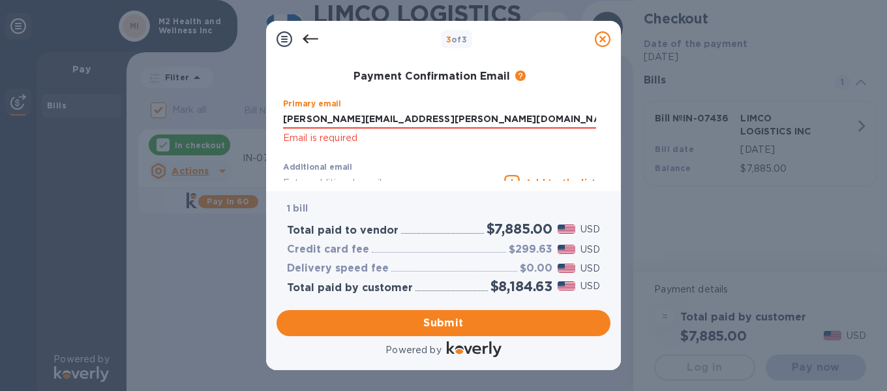
type input "bobby.fodera@gmail.com"
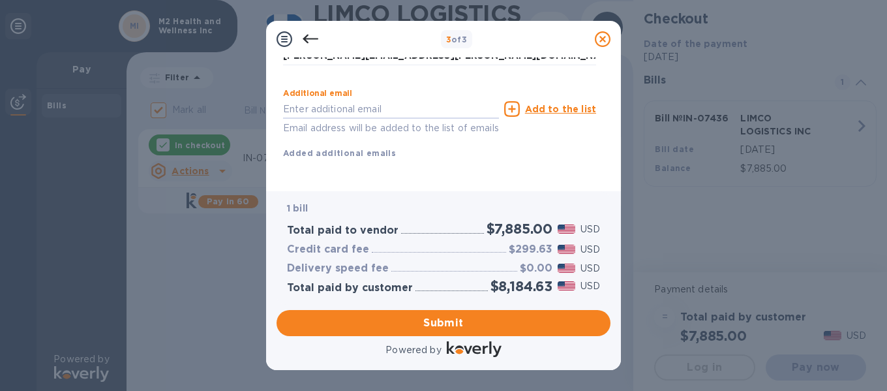
scroll to position [288, 0]
click at [460, 323] on span "Submit" at bounding box center [443, 323] width 313 height 16
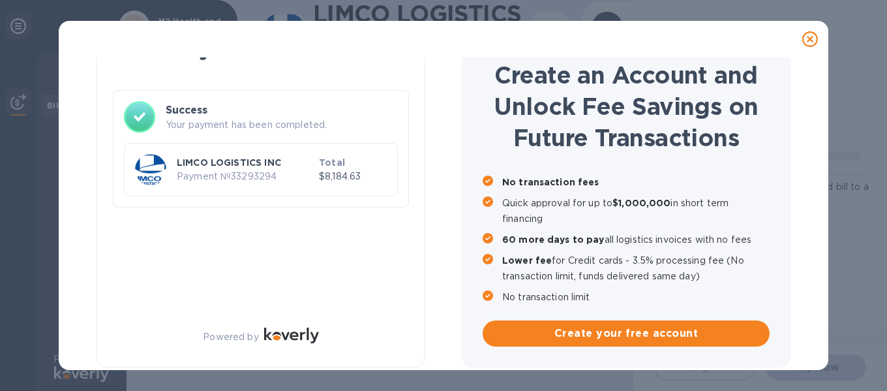
checkbox input "false"
click at [170, 155] on div "LIMCO LOGISTICS INC Payment № 33293294 Total $8,184.63" at bounding box center [260, 169] width 257 height 37
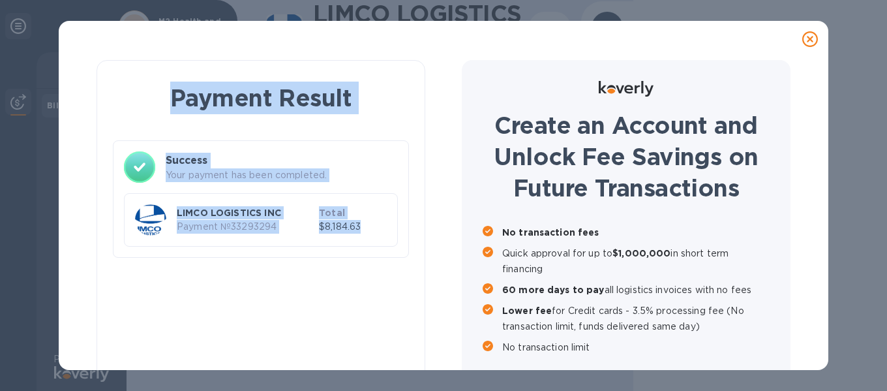
drag, startPoint x: 169, startPoint y: 101, endPoint x: 374, endPoint y: 249, distance: 252.6
click at [374, 249] on div "Payment Result Success Your payment has been completed. LIMCO LOGISTICS INC Pay…" at bounding box center [261, 172] width 296 height 192
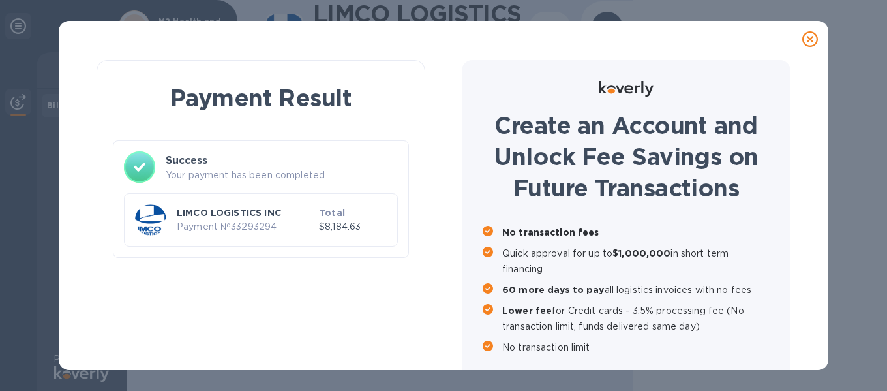
click at [449, 195] on div "Payment Result Success Your payment has been completed. LIMCO LOGISTICS INC Pay…" at bounding box center [443, 235] width 735 height 357
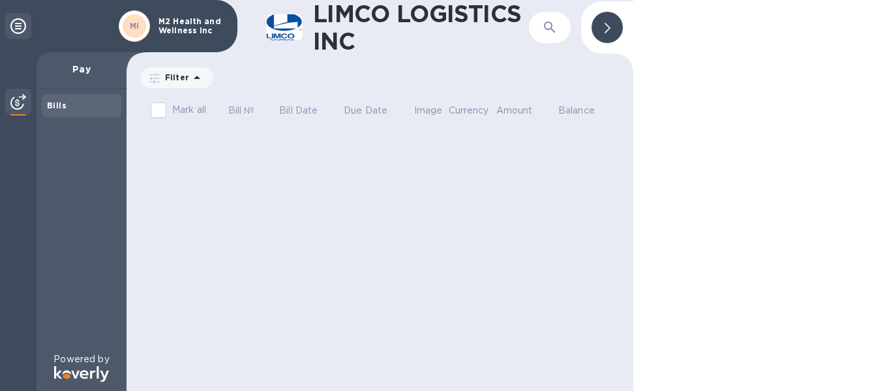
click at [63, 99] on div "Bills" at bounding box center [81, 105] width 69 height 13
click at [16, 102] on img at bounding box center [18, 102] width 16 height 16
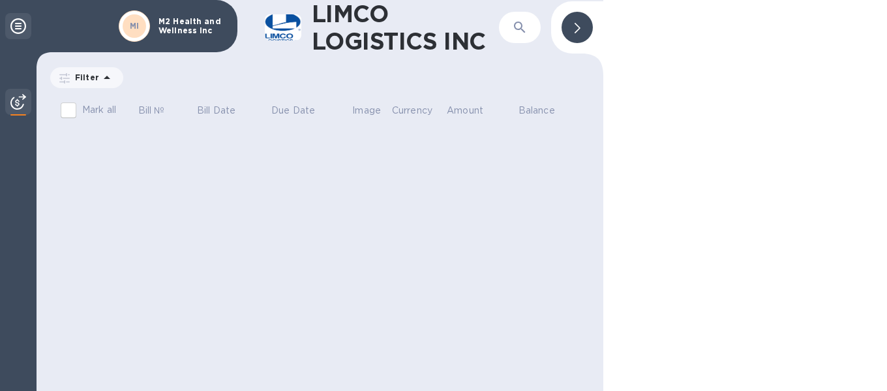
click at [16, 22] on icon at bounding box center [18, 26] width 16 height 16
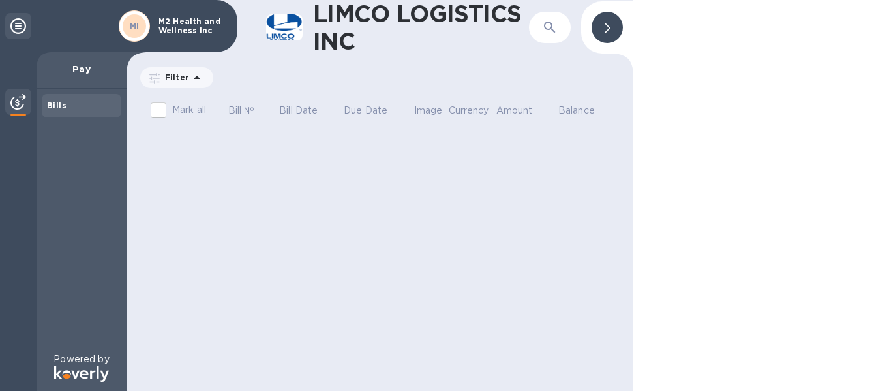
click at [610, 29] on icon at bounding box center [607, 28] width 6 height 10
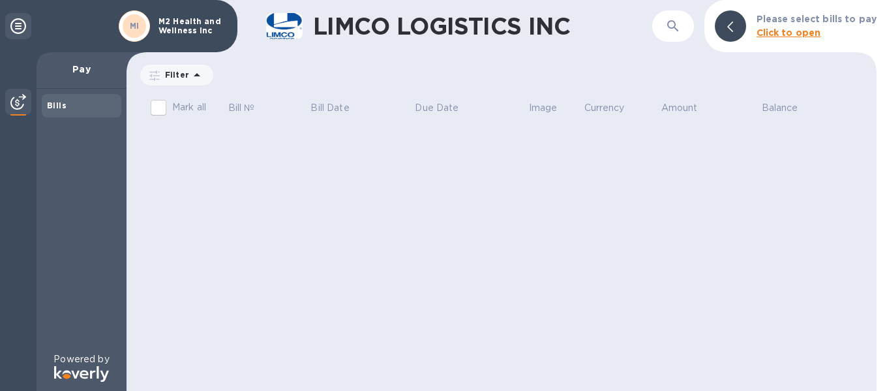
click at [182, 75] on p "Filter" at bounding box center [174, 74] width 29 height 11
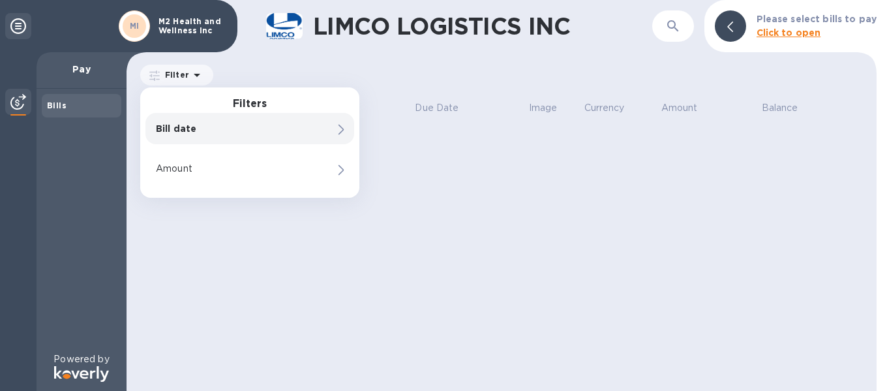
click at [22, 20] on icon at bounding box center [18, 26] width 16 height 16
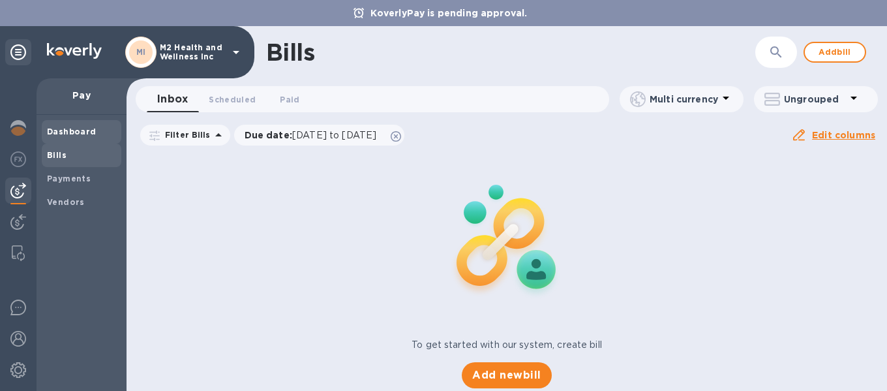
click at [61, 136] on span "Dashboard" at bounding box center [72, 131] width 50 height 13
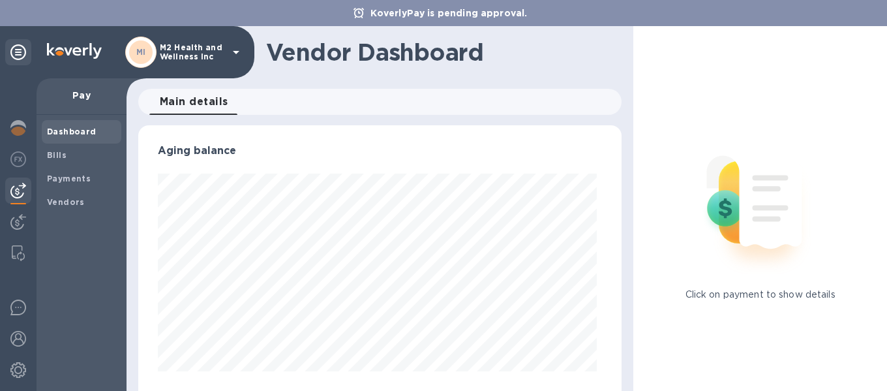
scroll to position [282, 479]
click at [55, 160] on span "Bills" at bounding box center [57, 155] width 20 height 13
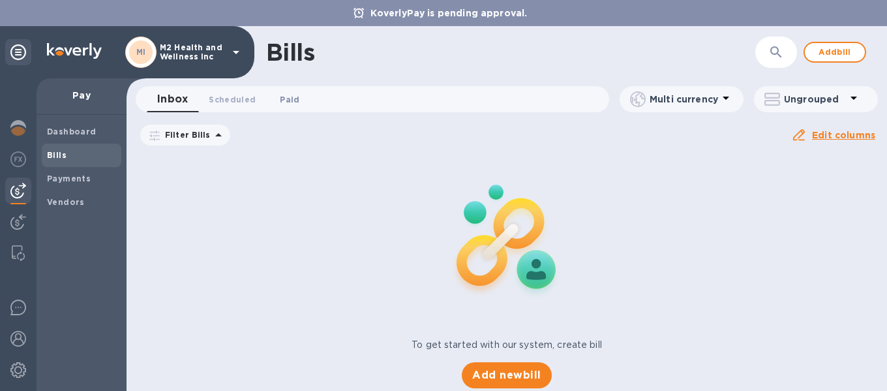
click at [286, 100] on span "Paid 0" at bounding box center [290, 100] width 20 height 14
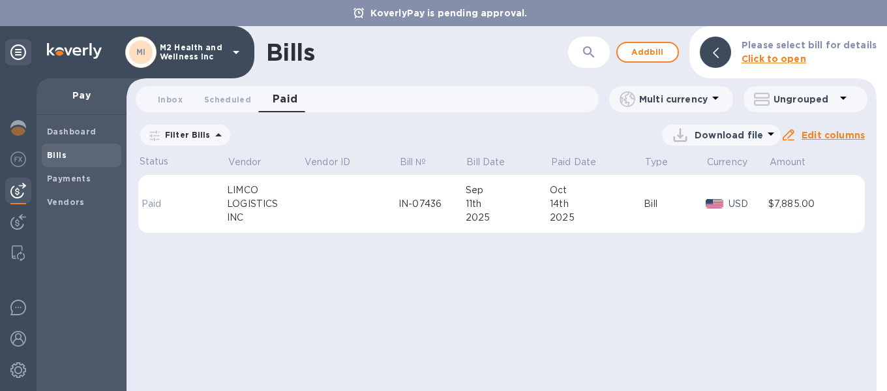
click at [538, 193] on div "Sep" at bounding box center [508, 190] width 85 height 14
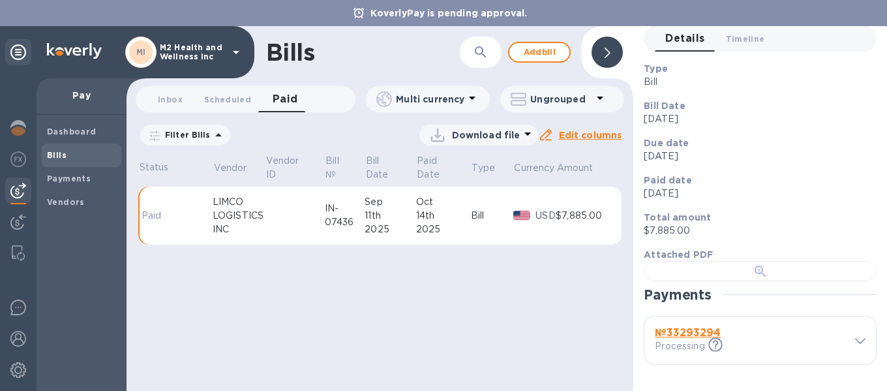
scroll to position [330, 0]
click at [830, 342] on div "№ 33293294 Processing This payment is under compliance review, which may take u…" at bounding box center [751, 340] width 198 height 32
click at [855, 338] on icon at bounding box center [860, 341] width 10 height 6
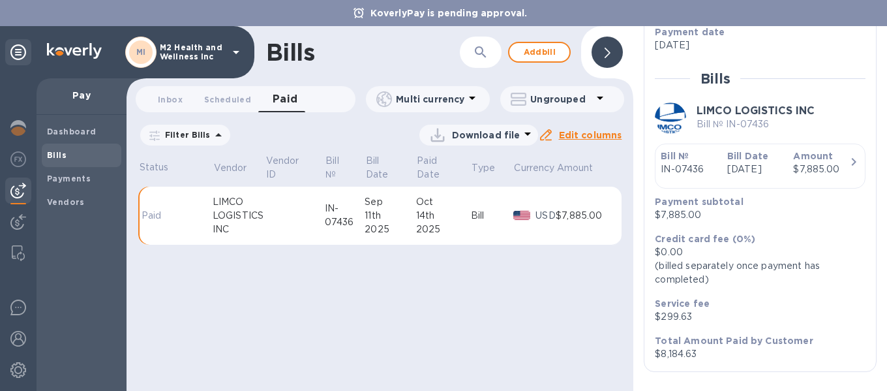
scroll to position [547, 0]
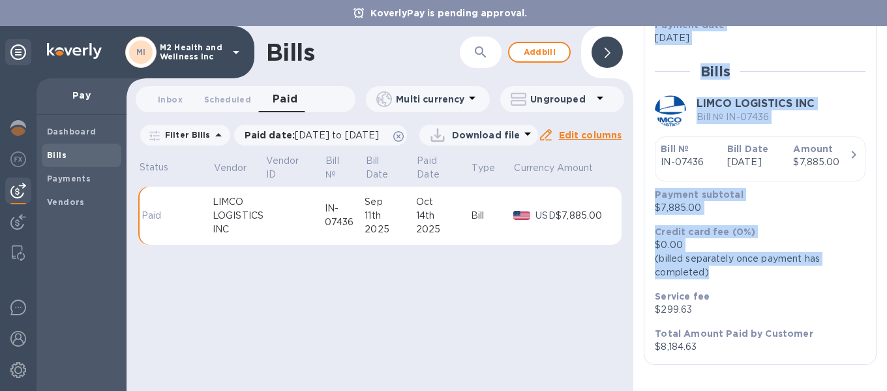
scroll to position [814, 0]
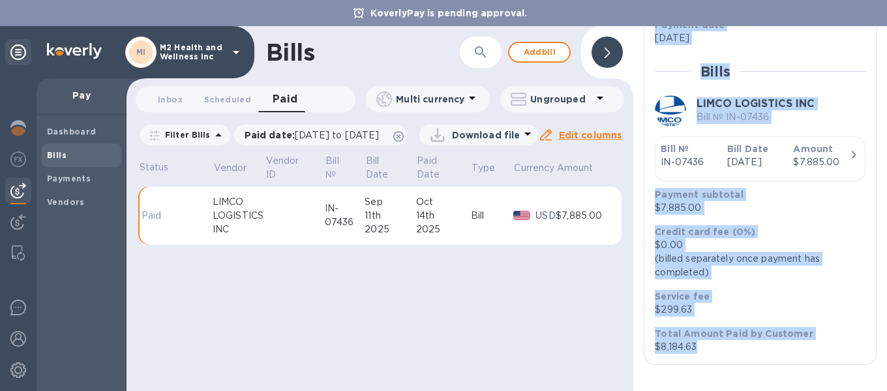
drag, startPoint x: 650, startPoint y: 288, endPoint x: 799, endPoint y: 363, distance: 166.5
click at [799, 363] on div "№ 33293294 Processing This payment is under compliance review, which may take u…" at bounding box center [759, 105] width 233 height 520
click at [796, 211] on p "$7,885.00" at bounding box center [755, 208] width 200 height 14
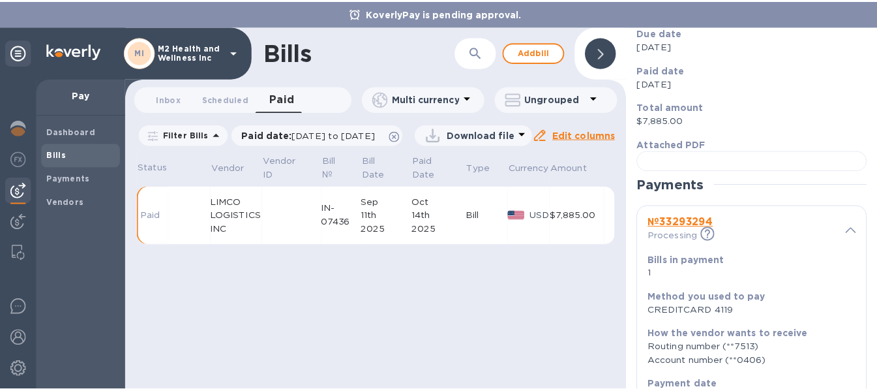
scroll to position [32, 0]
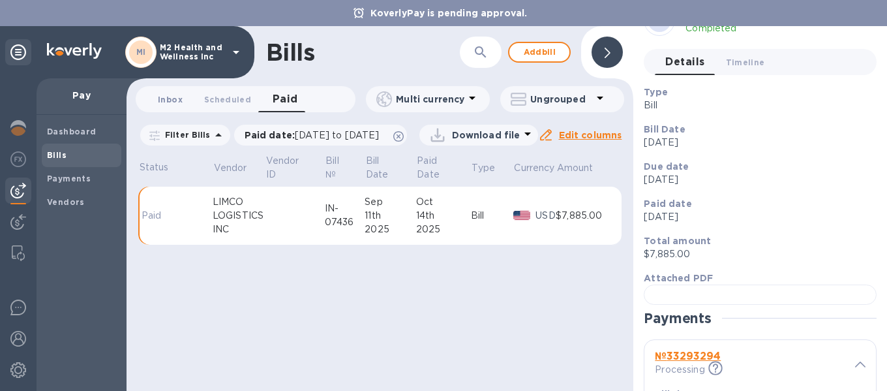
click at [164, 100] on span "Inbox 0" at bounding box center [170, 100] width 25 height 14
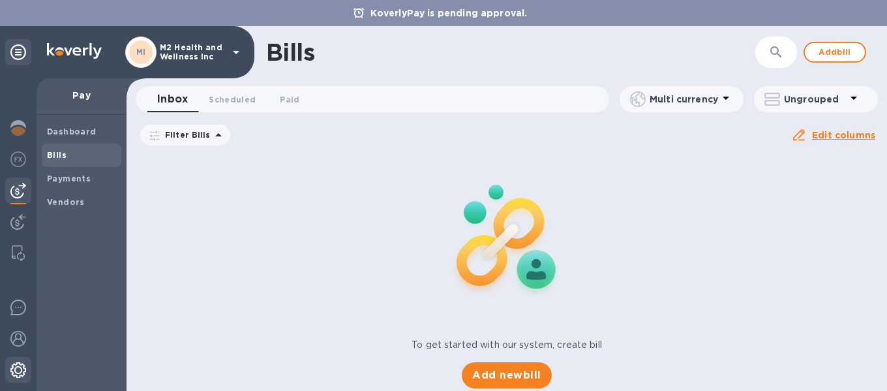
click at [17, 365] on img at bounding box center [18, 370] width 16 height 16
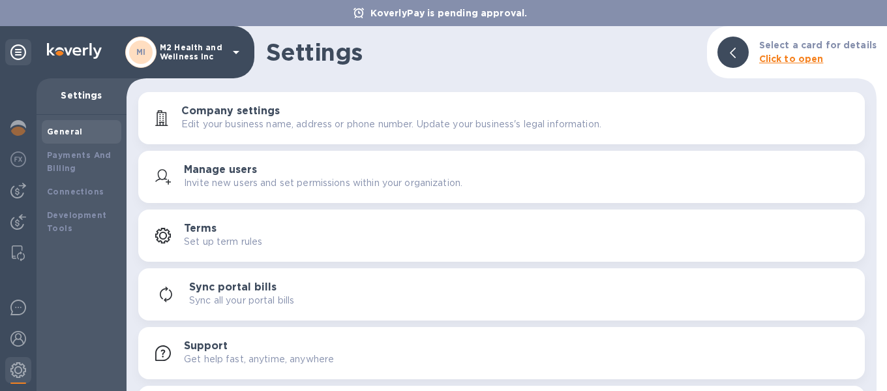
click at [808, 61] on b "Click to open" at bounding box center [791, 58] width 65 height 10
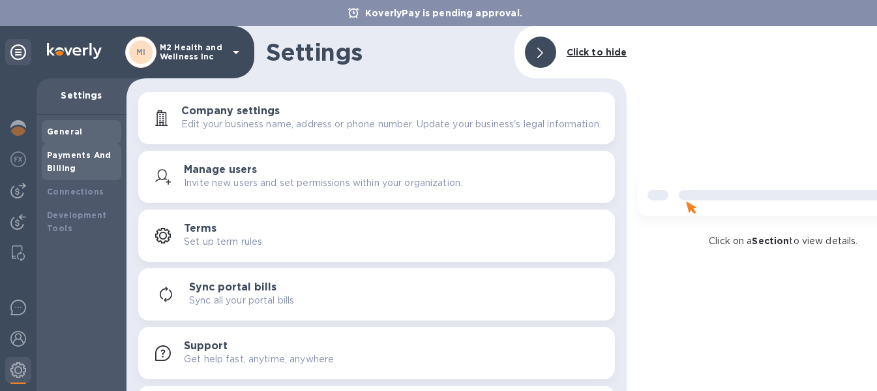
click at [61, 170] on b "Payments And Billing" at bounding box center [79, 161] width 65 height 23
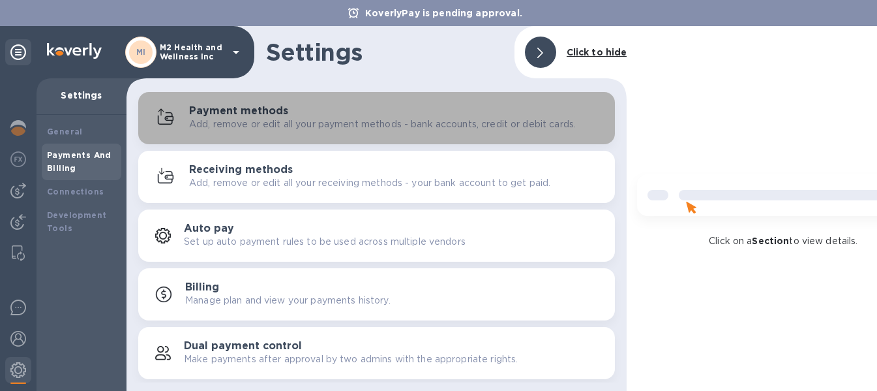
click at [266, 115] on h3 "Payment methods" at bounding box center [238, 111] width 99 height 12
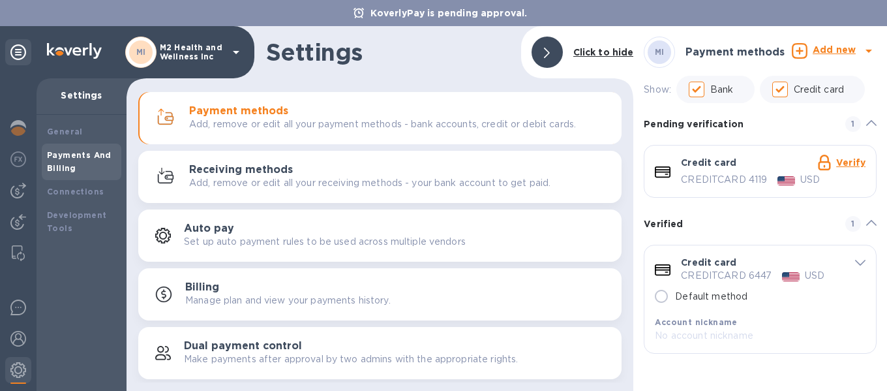
click at [703, 170] on div "Credit card" at bounding box center [708, 164] width 55 height 17
click at [640, 173] on div "MI Payment methods Add new Show: Bank Credit card Pending verification 1 Credit…" at bounding box center [760, 208] width 254 height 364
click at [671, 168] on div "default-method" at bounding box center [662, 171] width 26 height 24
click at [841, 162] on link "Verify" at bounding box center [850, 162] width 29 height 10
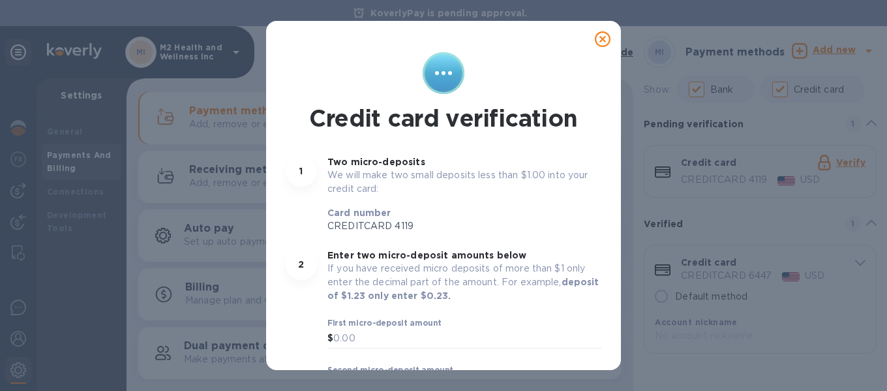
click at [599, 39] on icon at bounding box center [603, 39] width 16 height 16
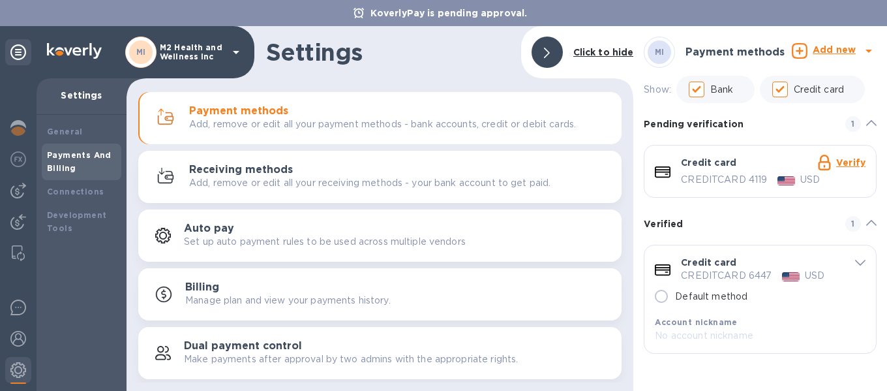
click at [865, 50] on icon at bounding box center [869, 51] width 16 height 16
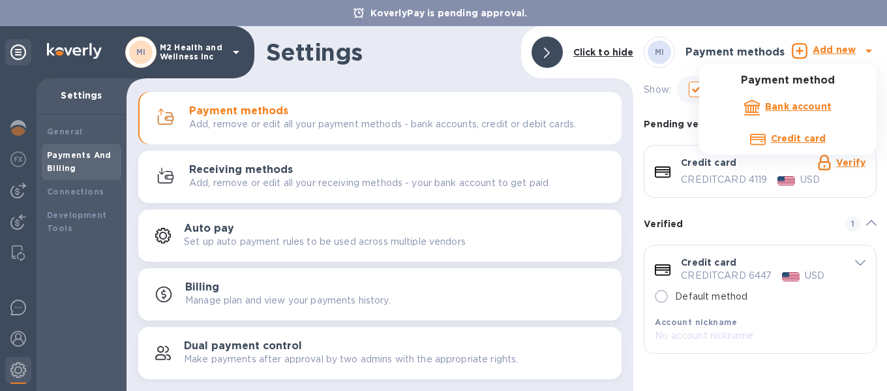
click at [663, 293] on div at bounding box center [443, 195] width 887 height 391
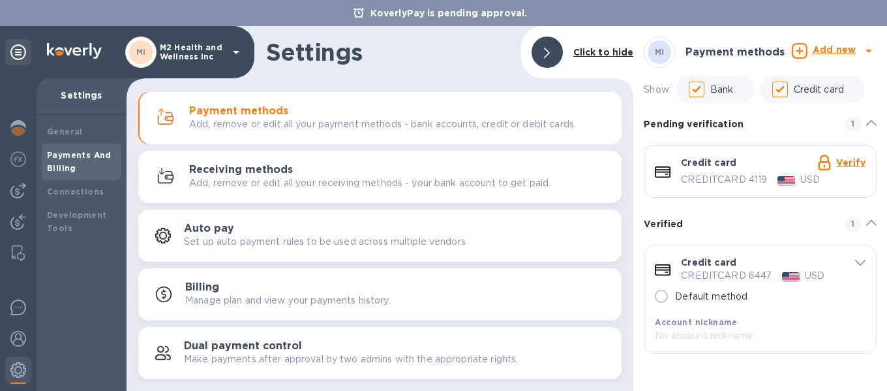
click at [663, 293] on input "Default method" at bounding box center [660, 295] width 27 height 27
radio input "true"
click at [859, 261] on icon "default-method" at bounding box center [860, 262] width 10 height 6
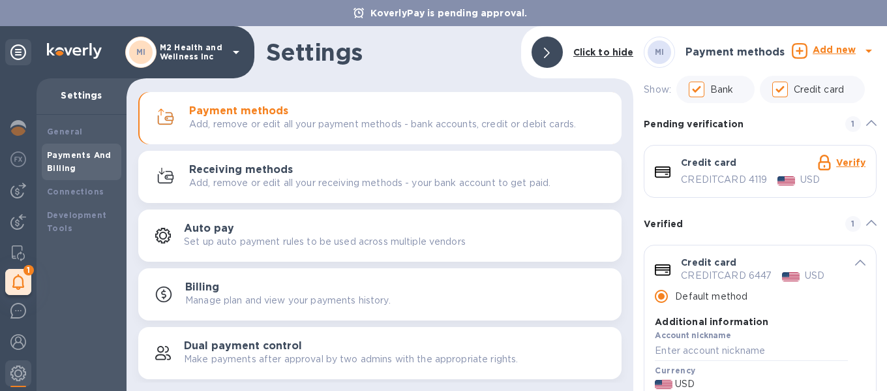
click at [252, 170] on h3 "Receiving methods" at bounding box center [241, 170] width 104 height 12
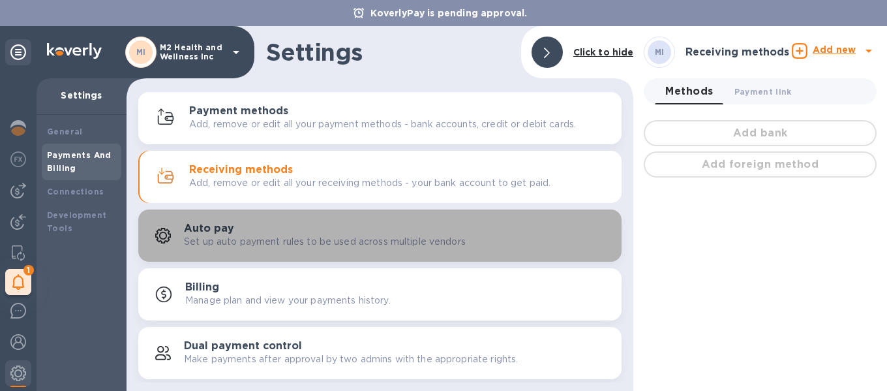
click at [276, 228] on div "Auto pay Set up auto payment rules to be used across multiple vendors" at bounding box center [397, 235] width 427 height 26
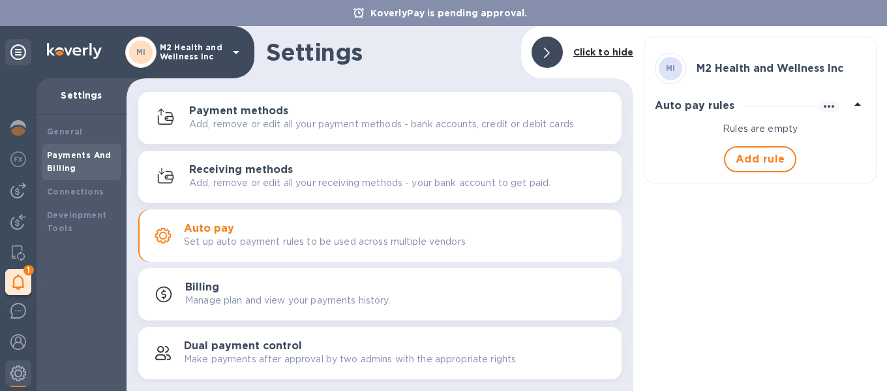
click at [262, 132] on div "Payment methods Add, remove or edit all your payment methods - bank accounts, c…" at bounding box center [379, 117] width 467 height 31
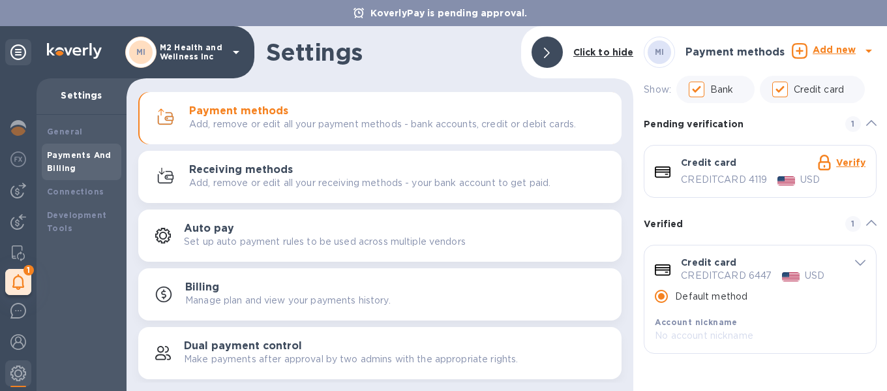
click at [866, 50] on icon at bounding box center [868, 51] width 7 height 3
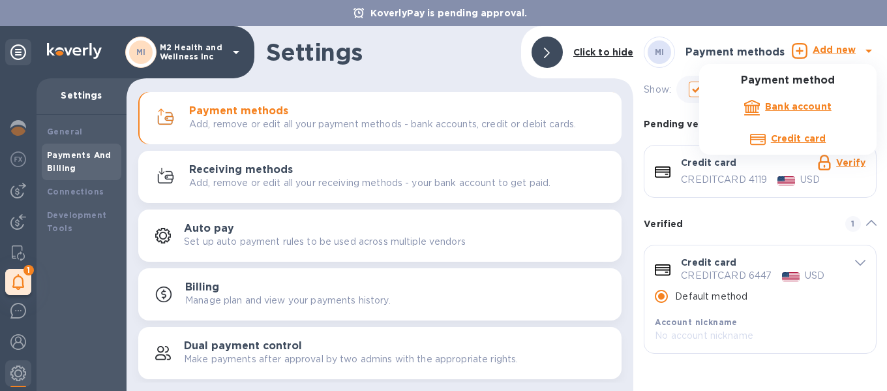
click at [555, 52] on div at bounding box center [443, 195] width 887 height 391
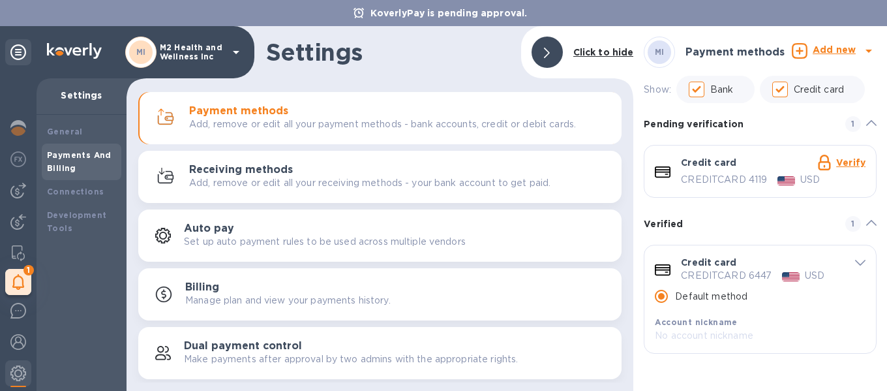
click at [658, 51] on b "MI" at bounding box center [660, 52] width 10 height 10
click at [74, 130] on b "General" at bounding box center [65, 131] width 36 height 10
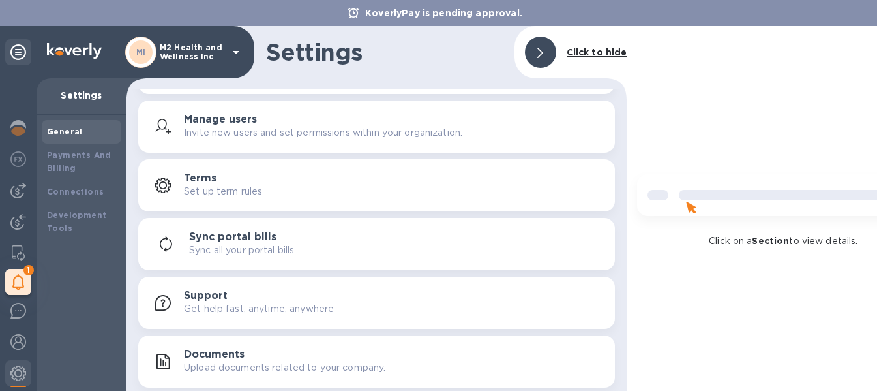
scroll to position [10, 0]
click at [75, 189] on div "Connections" at bounding box center [82, 191] width 80 height 23
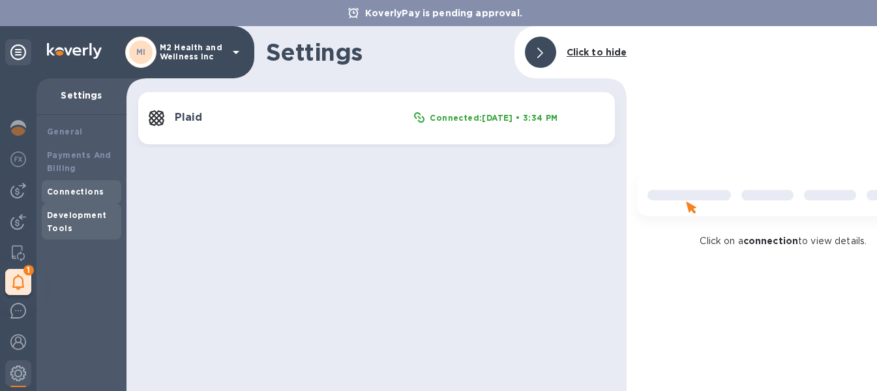
click at [72, 210] on b "Development Tools" at bounding box center [76, 221] width 59 height 23
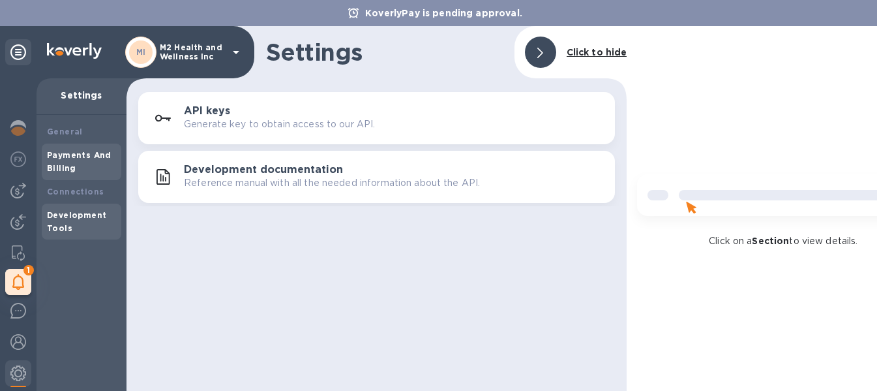
click at [80, 161] on div "Payments And Billing" at bounding box center [81, 162] width 69 height 26
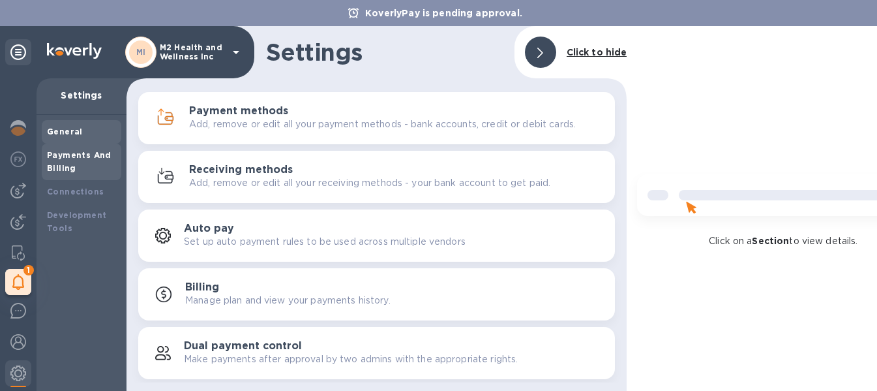
click at [74, 126] on b "General" at bounding box center [65, 131] width 36 height 10
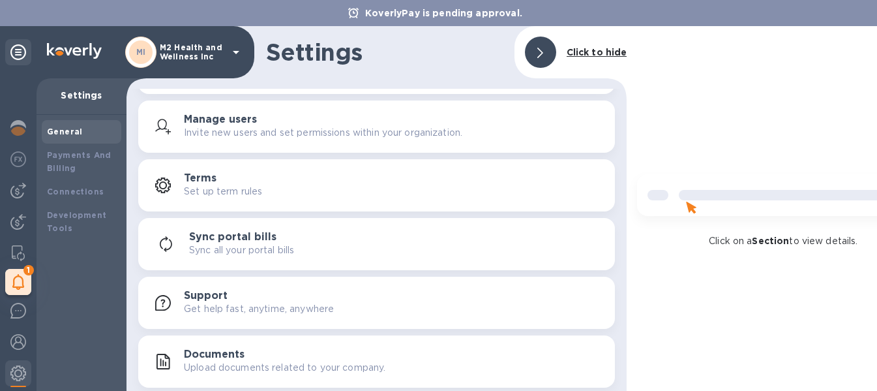
scroll to position [59, 0]
click at [79, 275] on p "My tasks" at bounding box center [66, 281] width 59 height 13
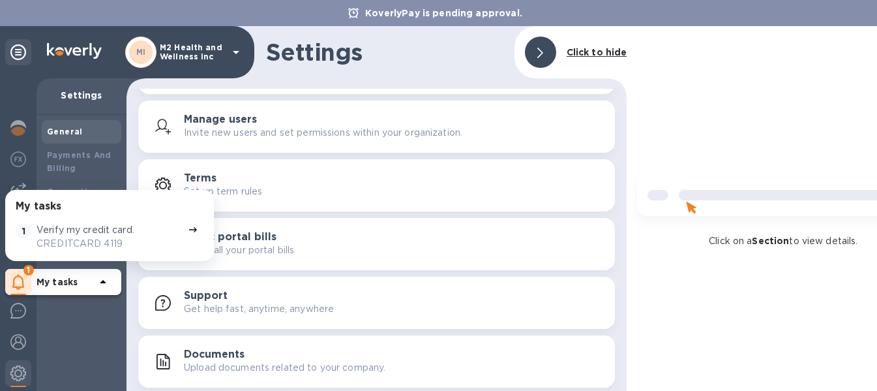
click at [177, 237] on p "CREDITCARD 4119" at bounding box center [110, 244] width 146 height 14
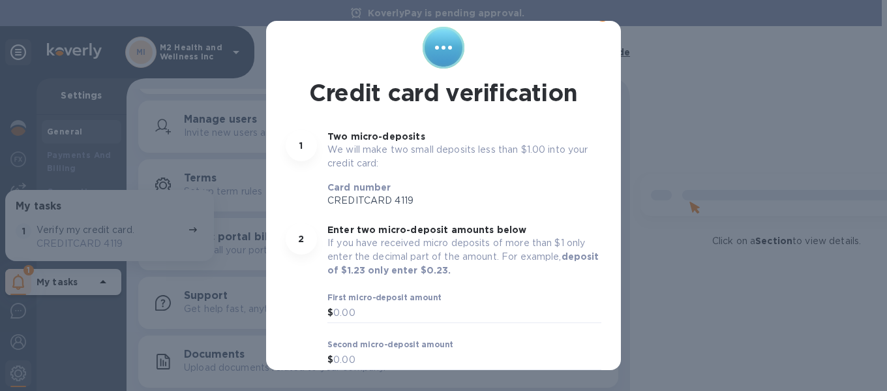
scroll to position [0, 0]
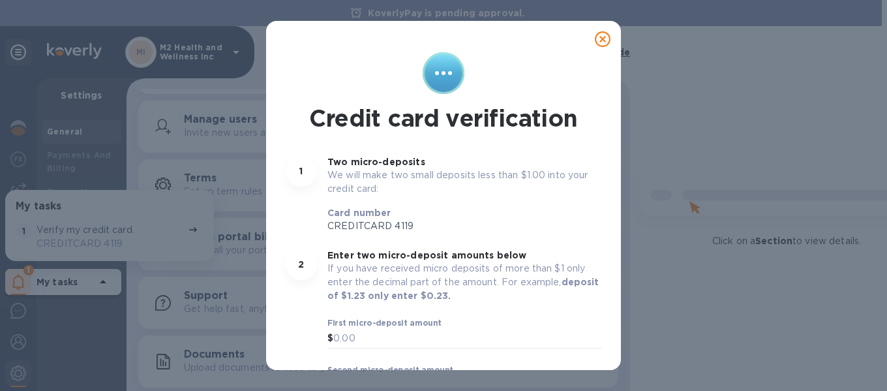
click at [597, 33] on icon at bounding box center [603, 39] width 16 height 16
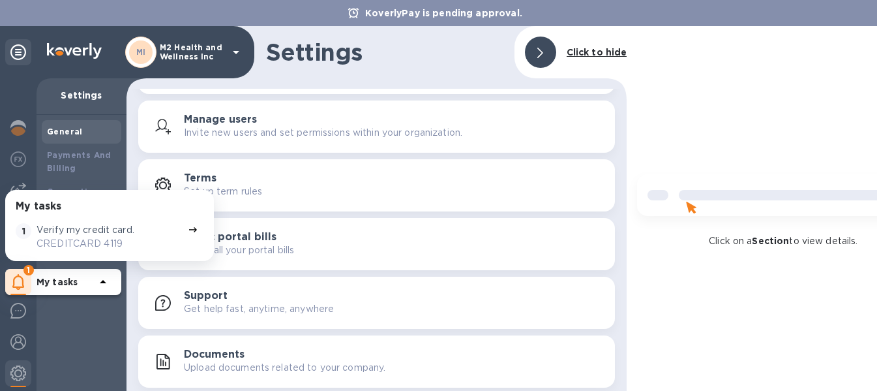
click at [26, 55] on div at bounding box center [18, 52] width 26 height 26
click at [218, 53] on p "M2 Health and Wellness Inc" at bounding box center [192, 52] width 65 height 18
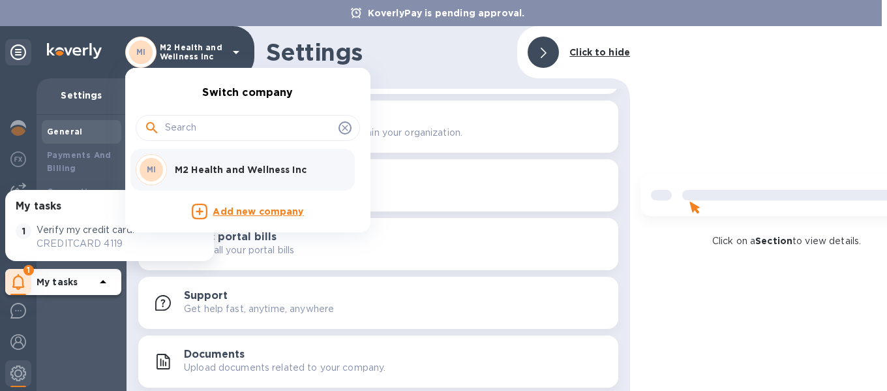
click at [577, 44] on div at bounding box center [443, 195] width 887 height 391
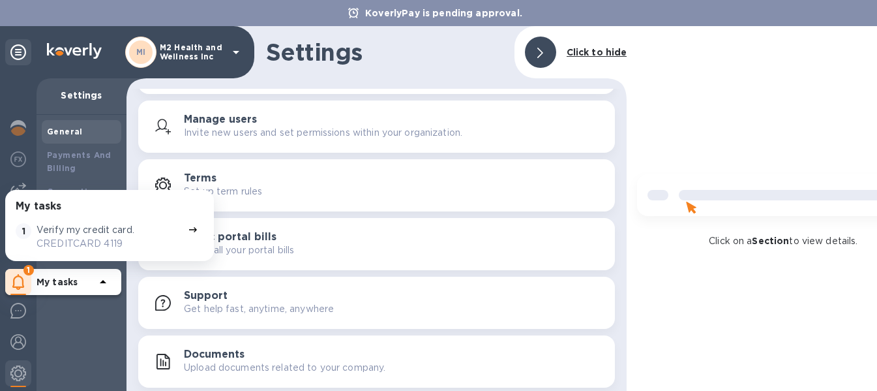
click at [591, 54] on b "Click to hide" at bounding box center [597, 52] width 61 height 10
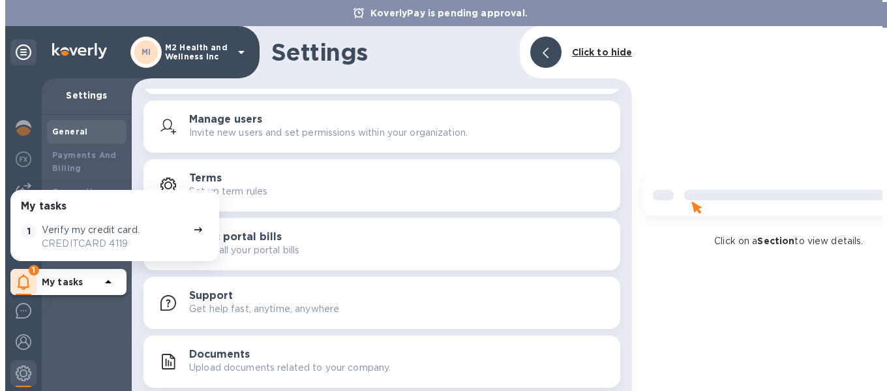
scroll to position [50, 0]
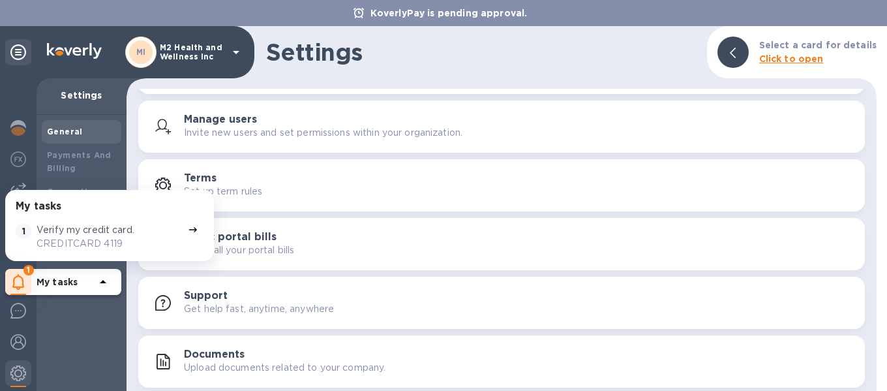
click at [58, 282] on b "My tasks" at bounding box center [57, 281] width 41 height 10
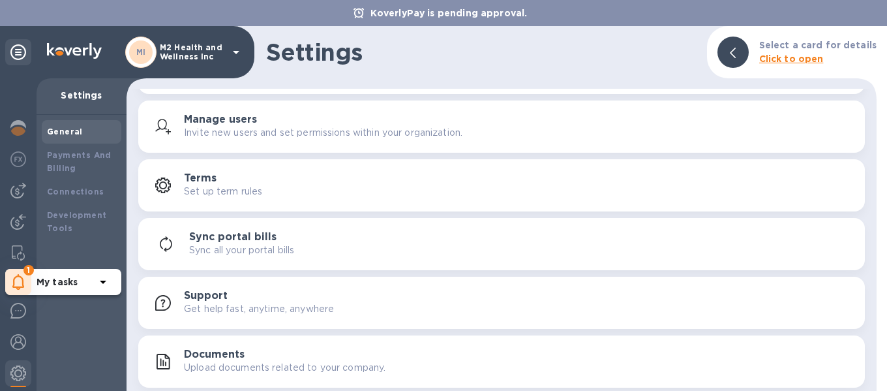
click at [16, 278] on icon at bounding box center [18, 282] width 12 height 16
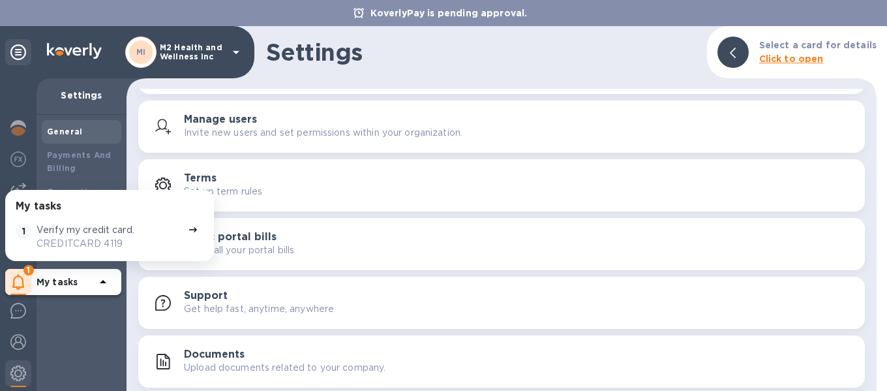
click at [16, 278] on icon at bounding box center [18, 282] width 12 height 16
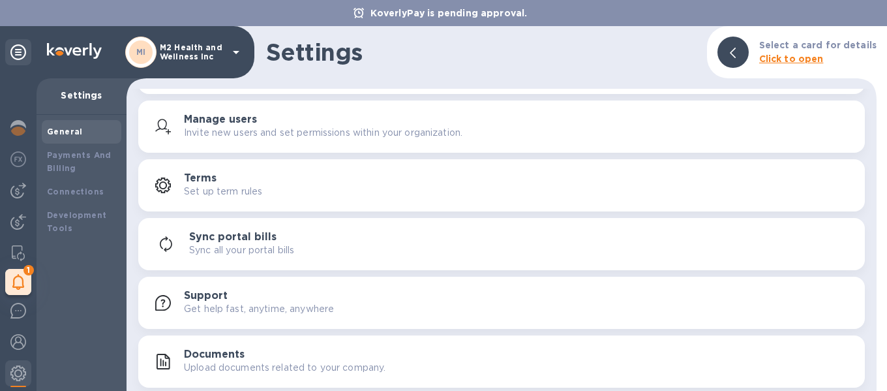
click at [465, 66] on div "Settings Select a card for details Click to open" at bounding box center [501, 52] width 750 height 52
click at [190, 57] on p "M2 Health and Wellness Inc" at bounding box center [192, 52] width 65 height 18
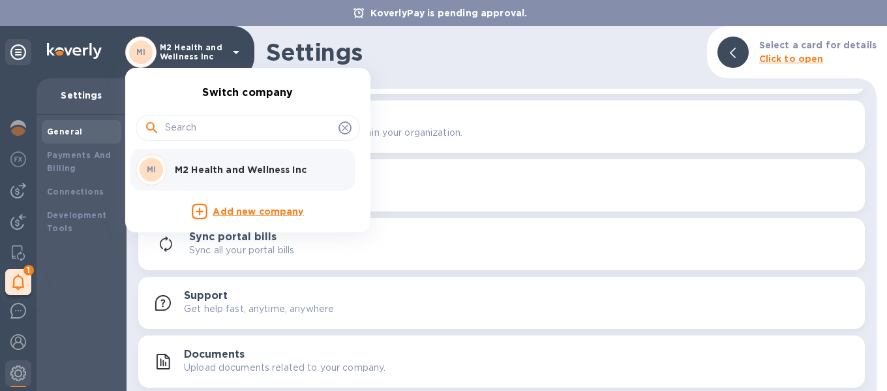
click at [18, 338] on div at bounding box center [443, 195] width 887 height 391
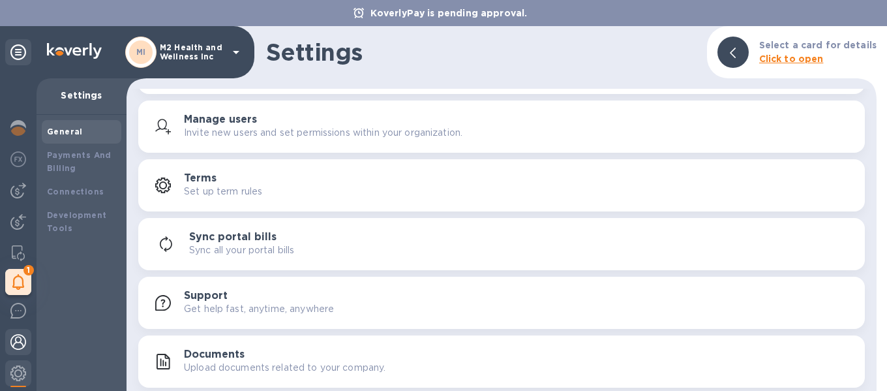
click at [18, 338] on img at bounding box center [18, 342] width 16 height 16
